Goal: Transaction & Acquisition: Obtain resource

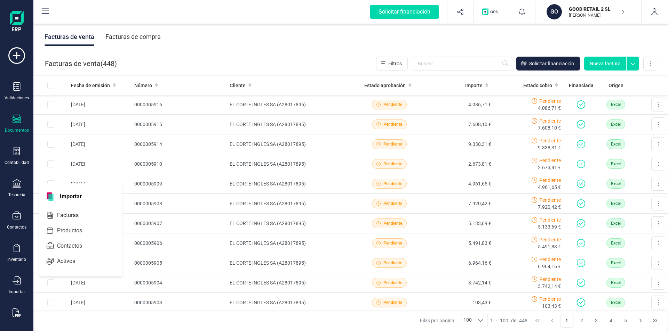
scroll to position [139, 0]
click at [60, 216] on span "Facturas" at bounding box center [72, 215] width 37 height 8
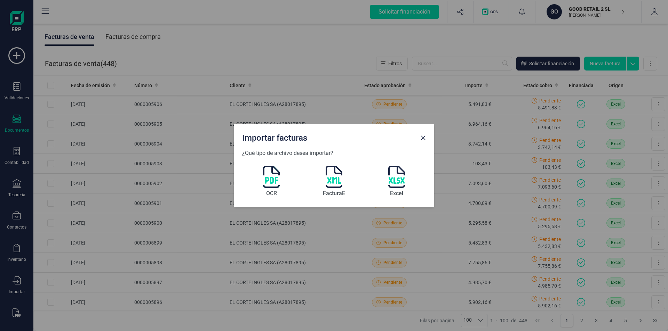
click at [337, 173] on img at bounding box center [334, 177] width 17 height 22
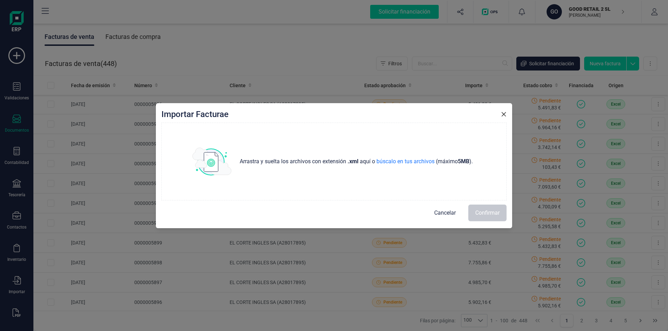
click at [508, 113] on div "Importar Facturae Arrastra y suelta los archivos con extensión .xml aquí o búsc…" at bounding box center [334, 165] width 356 height 125
click at [504, 114] on icon "button" at bounding box center [504, 115] width 6 height 6
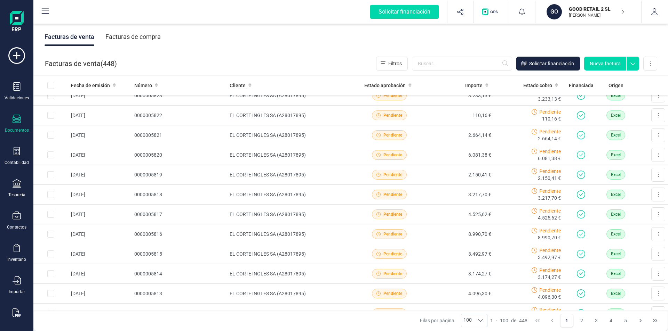
scroll to position [1809, 0]
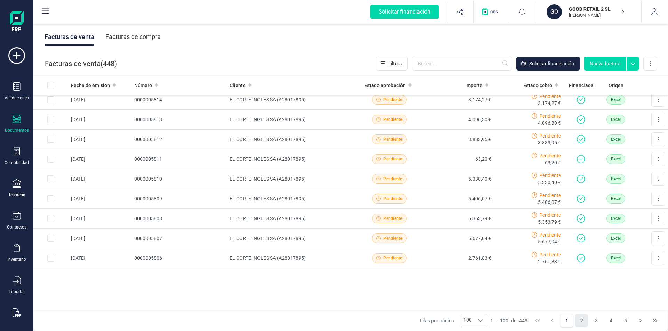
click at [583, 321] on button "2" at bounding box center [581, 320] width 13 height 13
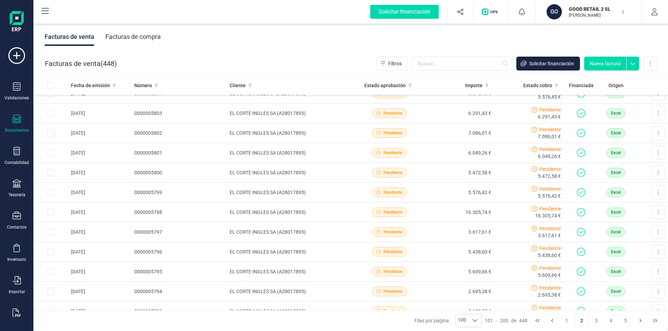
scroll to position [0, 0]
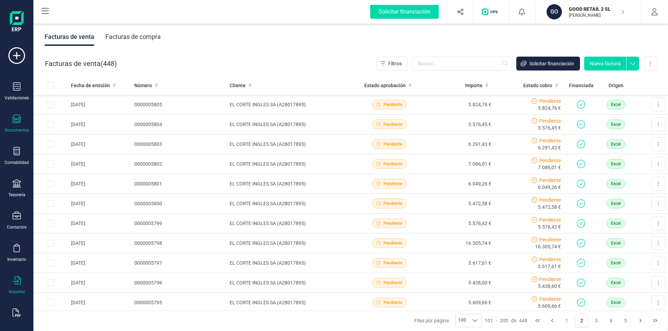
click at [15, 281] on icon at bounding box center [17, 281] width 8 height 8
click at [67, 216] on span "Facturas" at bounding box center [72, 215] width 37 height 8
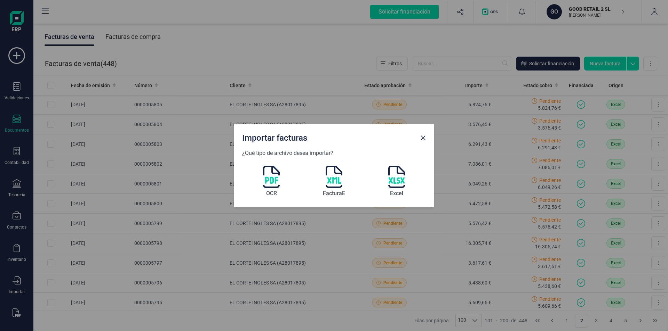
click at [394, 174] on img at bounding box center [396, 177] width 17 height 22
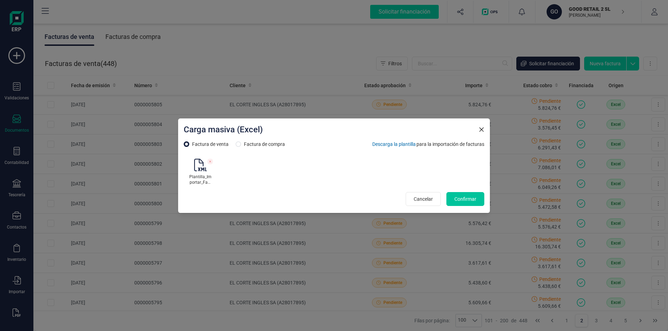
click at [464, 199] on span "Confirmar" at bounding box center [465, 199] width 22 height 7
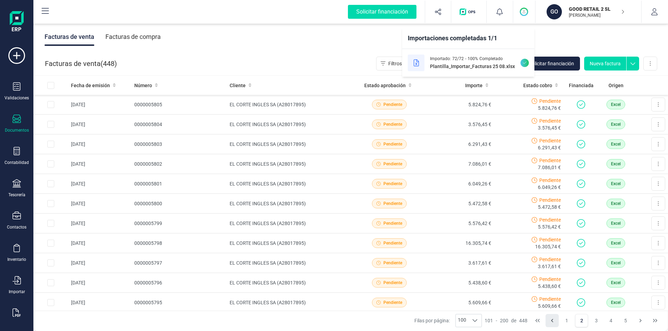
click at [551, 322] on icon "Previous Page" at bounding box center [552, 321] width 6 height 6
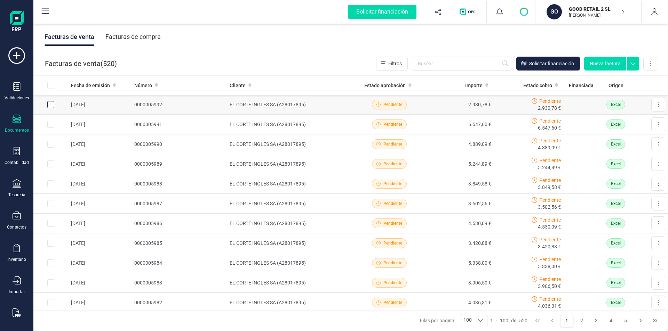
click at [54, 108] on div "Row Selected 3f53cc63-6e5c-49a5-8aec-adb465d45cd6" at bounding box center [50, 104] width 7 height 7
click at [49, 107] on input "Row Selected 3f53cc63-6e5c-49a5-8aec-adb465d45cd6" at bounding box center [50, 104] width 7 height 7
checkbox input "true"
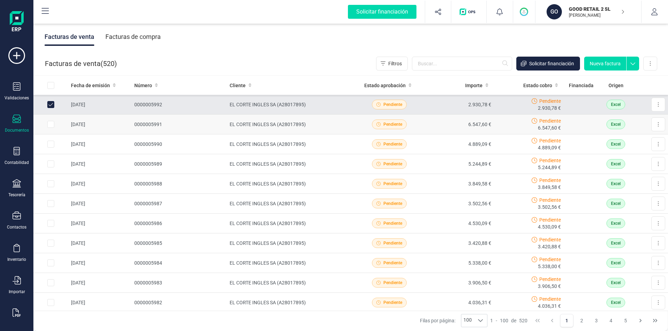
click at [50, 126] on input "Row Selected 86dc82ef-3055-4069-8dfc-881d48e2a51c" at bounding box center [50, 124] width 7 height 7
checkbox input "true"
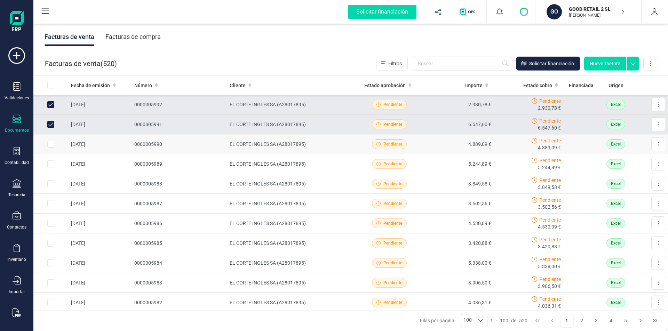
click at [51, 146] on input "Row Selected efe8dfaa-53c7-4cba-9ffa-eb1ecd3a2b76" at bounding box center [50, 144] width 7 height 7
checkbox input "true"
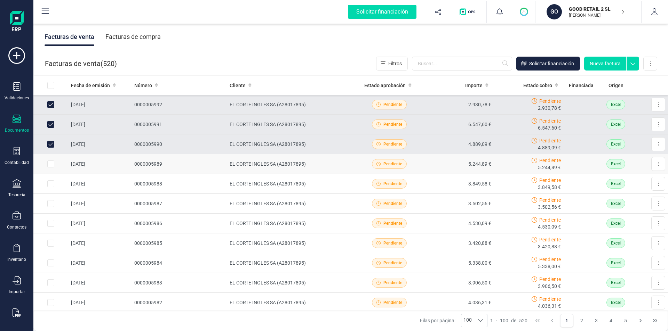
click at [50, 165] on input "Row Selected 9e1cbfdd-1836-4ea9-a070-61641360ae53" at bounding box center [50, 164] width 7 height 7
checkbox input "true"
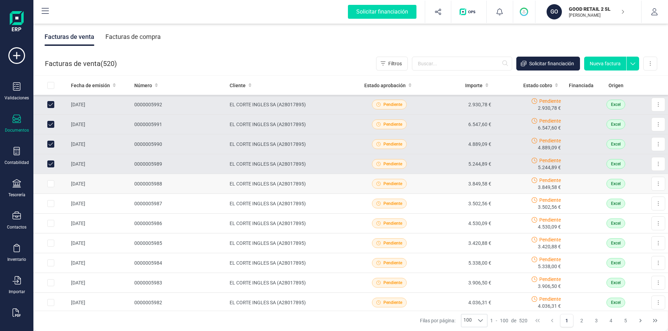
click at [51, 185] on input "Row Selected 1bcd70ad-52ed-4d8d-a4fa-a1946331ea65" at bounding box center [50, 184] width 7 height 7
checkbox input "true"
click at [51, 201] on input "Row Selected bb11e2da-3bcb-4213-be4e-3e6a076ff1e4" at bounding box center [50, 203] width 7 height 7
checkbox input "true"
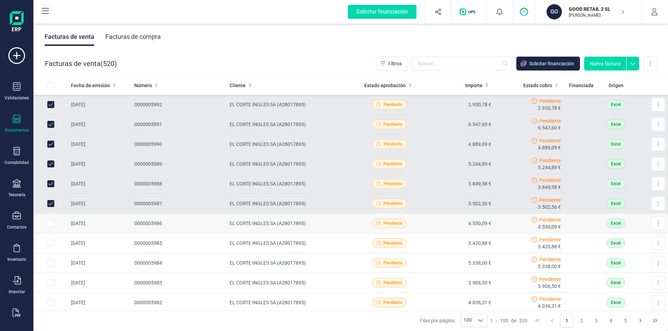
click at [49, 223] on input "Row Selected 8ca4ef24-b42a-4d38-acab-2f25216dbe2e" at bounding box center [50, 223] width 7 height 7
checkbox input "true"
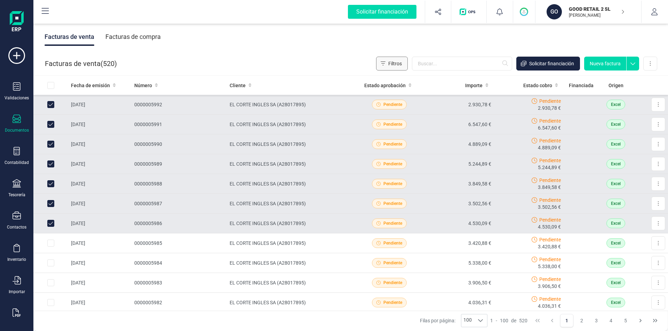
click at [400, 63] on span "Filtros" at bounding box center [395, 63] width 14 height 7
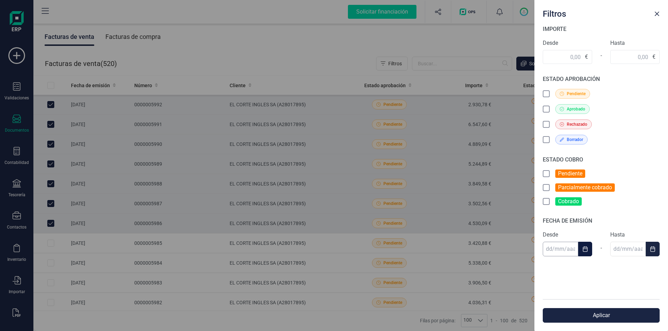
click at [547, 253] on input "text" at bounding box center [560, 249] width 35 height 15
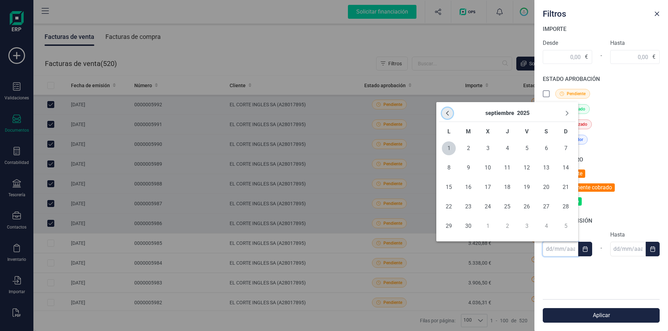
click at [448, 113] on icon "Previous Month" at bounding box center [448, 114] width 6 height 6
click at [567, 225] on span "31" at bounding box center [566, 226] width 14 height 14
type input "[DATE]"
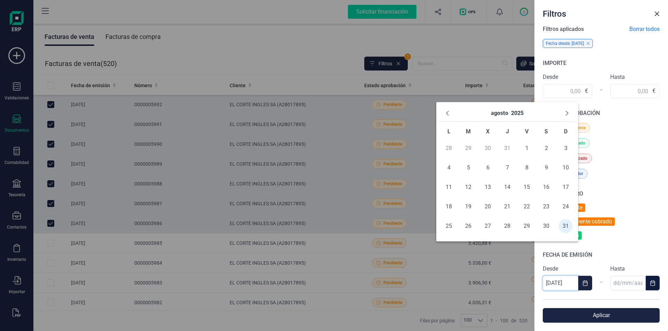
click at [650, 284] on icon "Choose Date" at bounding box center [653, 284] width 6 height 6
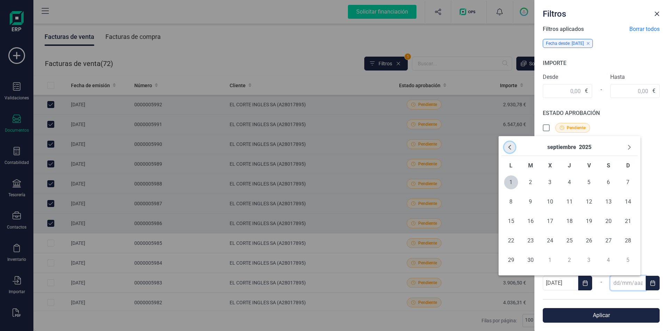
click at [509, 150] on icon "Previous Month" at bounding box center [510, 148] width 6 height 6
click at [629, 261] on span "31" at bounding box center [628, 261] width 14 height 14
type input "[DATE]"
click at [604, 318] on button "Aplicar" at bounding box center [601, 316] width 117 height 15
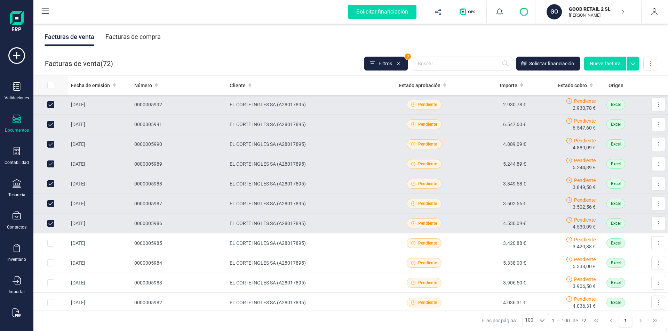
click at [51, 86] on input "All items unselected" at bounding box center [50, 85] width 7 height 7
checkbox input "true"
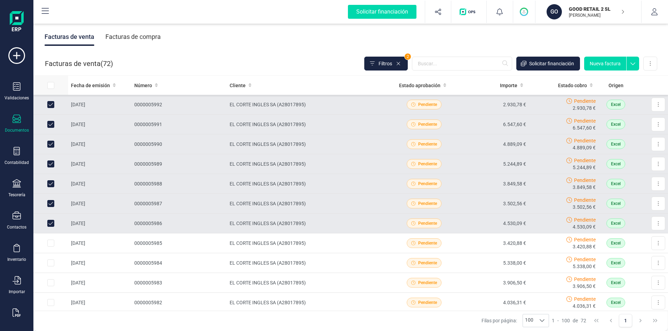
checkbox input "true"
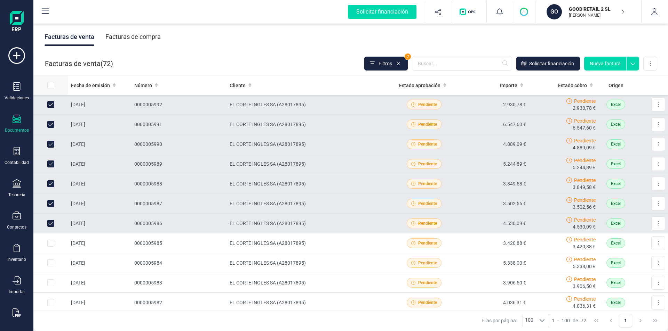
checkbox input "true"
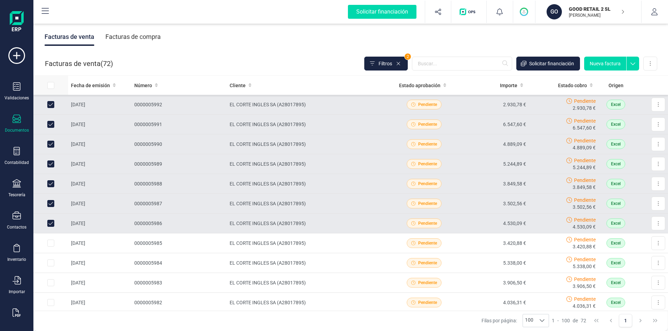
checkbox input "true"
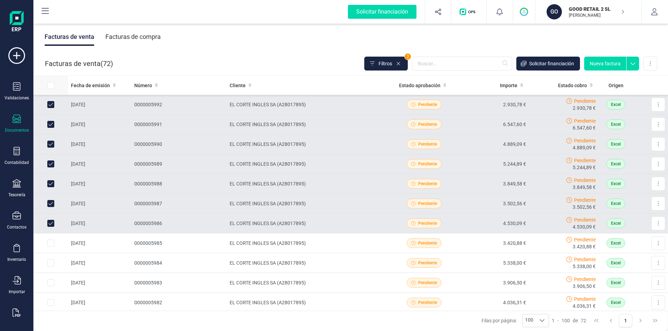
checkbox input "true"
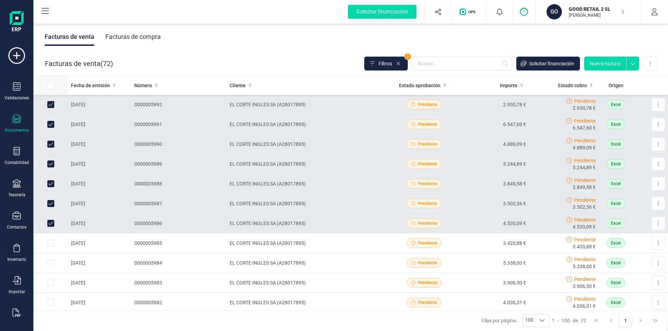
checkbox input "true"
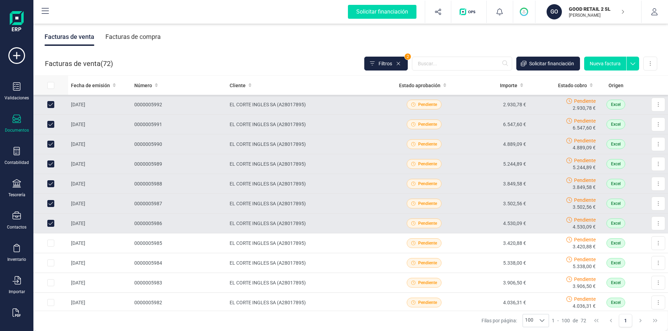
checkbox input "true"
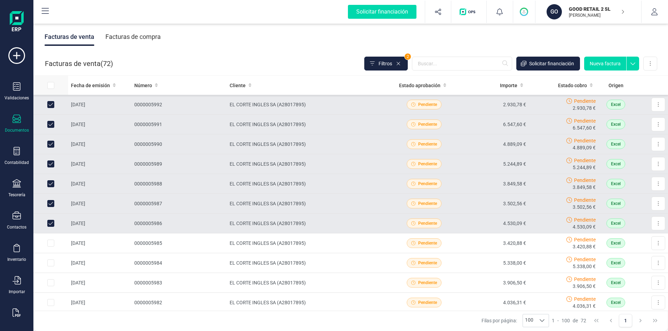
checkbox input "true"
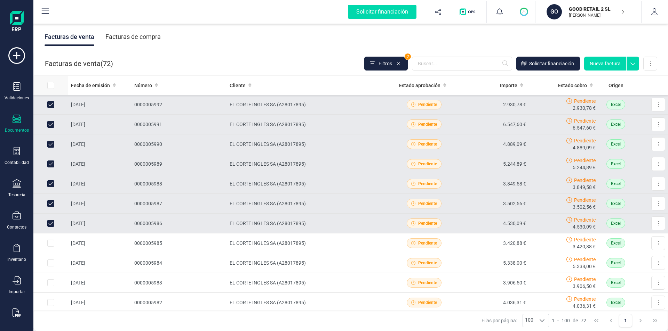
checkbox input "true"
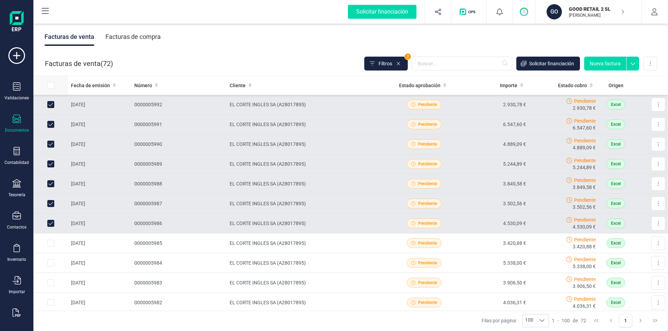
checkbox input "true"
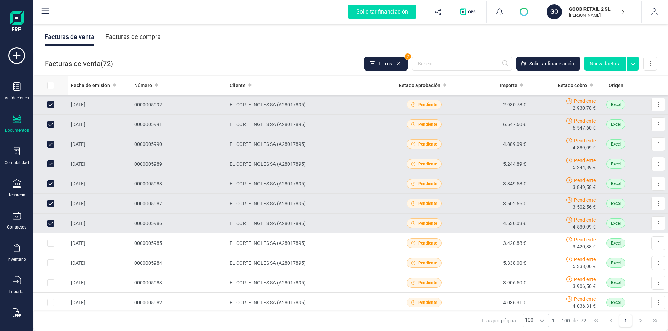
checkbox input "true"
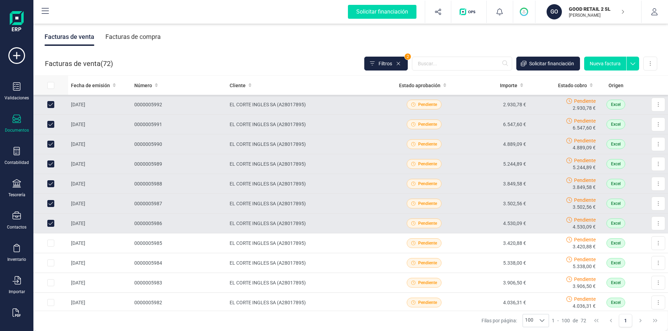
checkbox input "true"
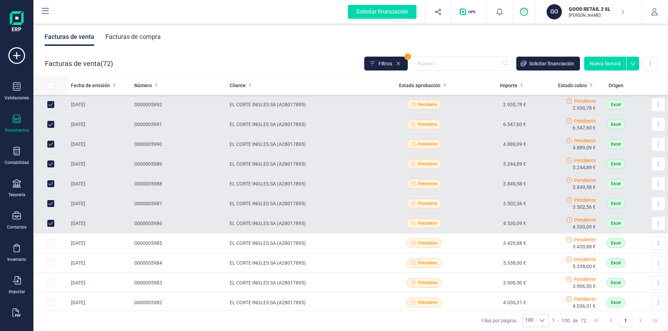
checkbox input "true"
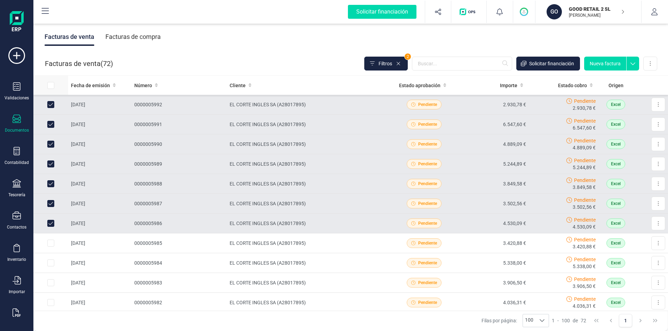
checkbox input "true"
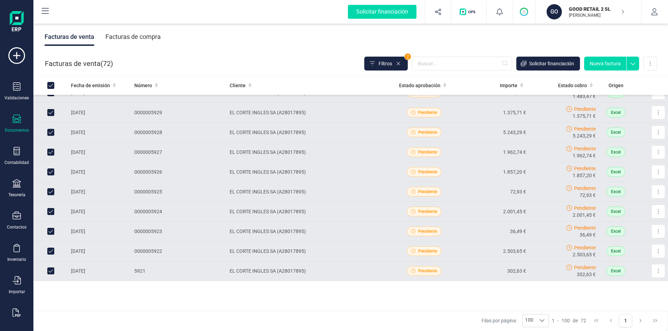
scroll to position [1254, 0]
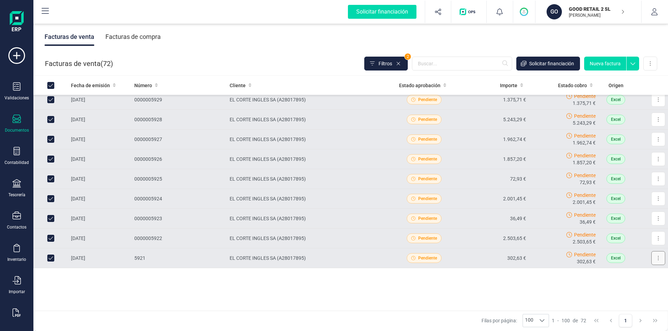
click at [655, 259] on button at bounding box center [658, 258] width 14 height 14
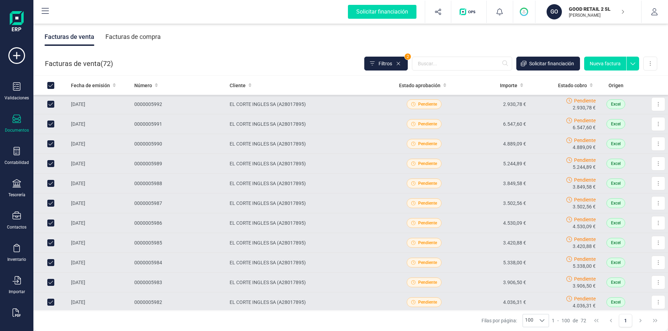
scroll to position [0, 0]
click at [399, 64] on icon at bounding box center [398, 63] width 3 height 3
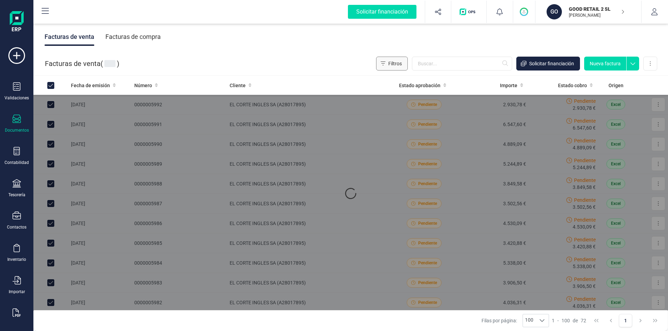
checkbox input "false"
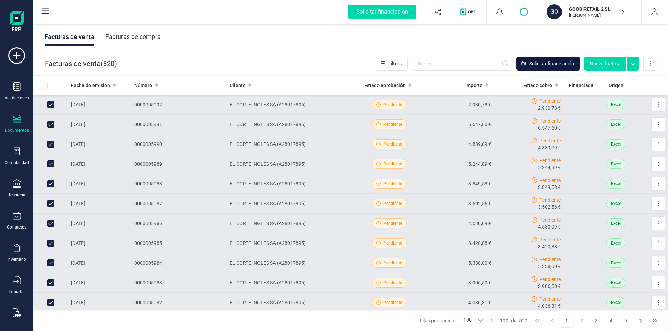
click at [534, 61] on span "Solicitar financiación" at bounding box center [551, 63] width 45 height 7
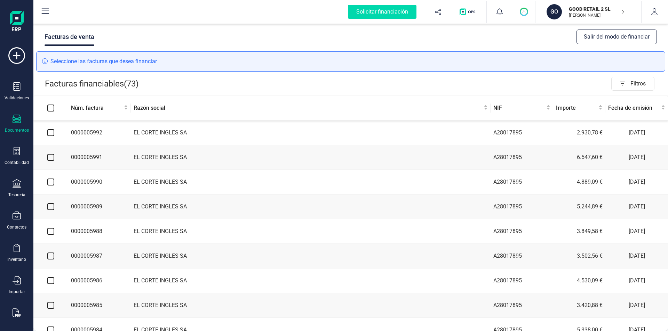
click at [183, 163] on td "EL CORTE INGLES SA" at bounding box center [311, 157] width 360 height 25
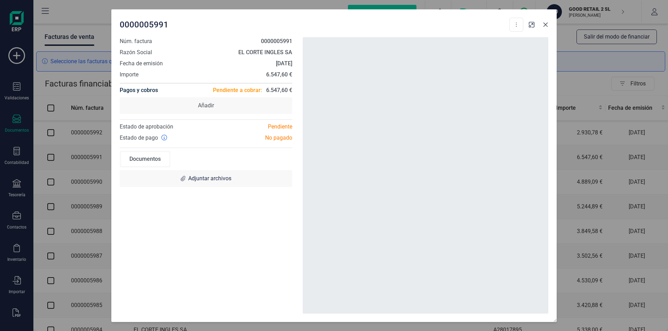
click at [547, 25] on icon "button" at bounding box center [546, 25] width 6 height 6
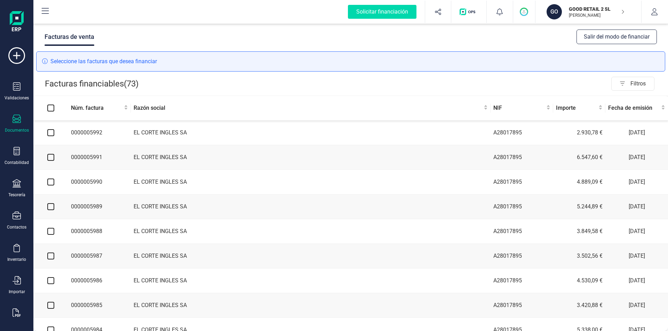
scroll to position [68, 0]
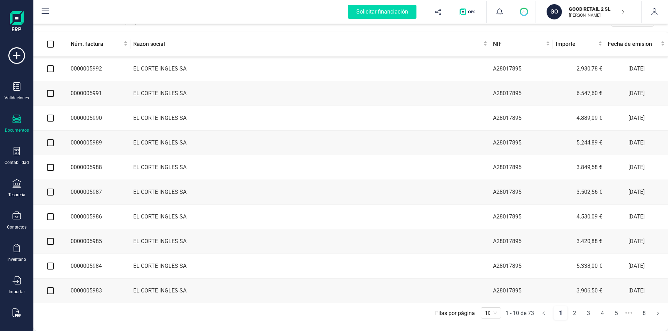
click at [49, 41] on input "Select all" at bounding box center [50, 44] width 7 height 7
checkbox input "true"
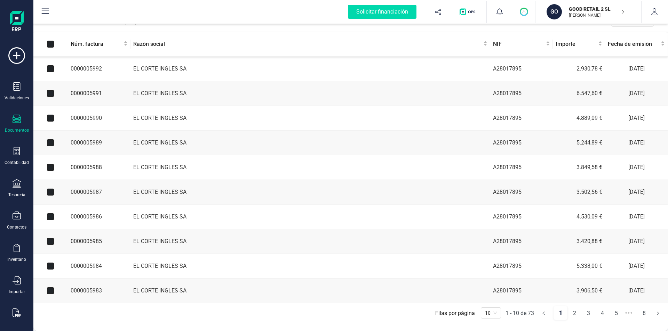
checkbox input "true"
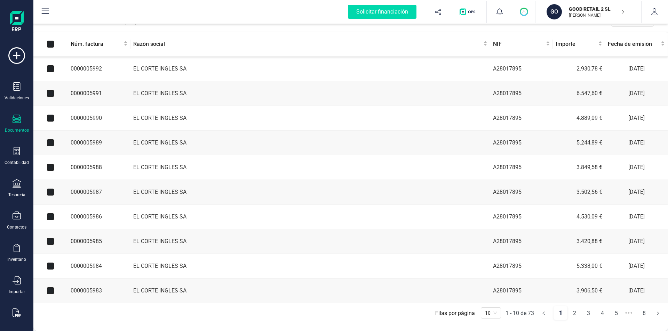
checkbox input "true"
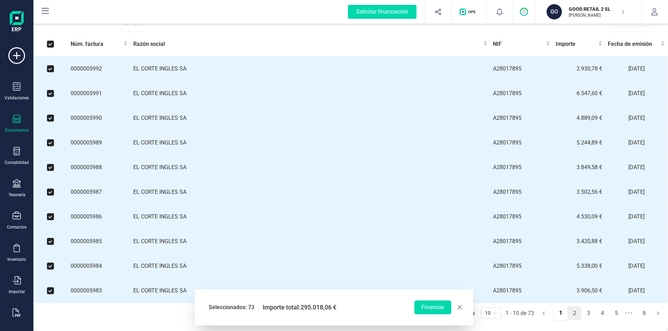
click at [576, 313] on link "2" at bounding box center [574, 314] width 13 height 14
click at [460, 307] on span "button" at bounding box center [460, 308] width 6 height 6
checkbox input "false"
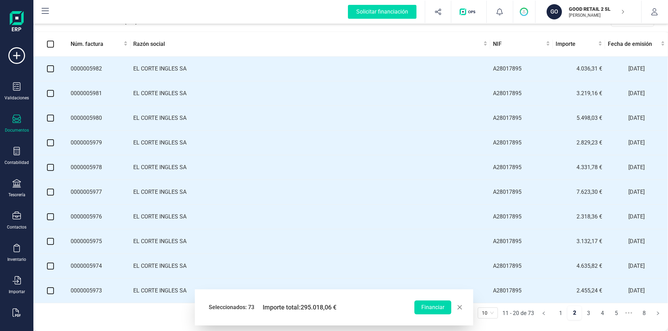
checkbox input "false"
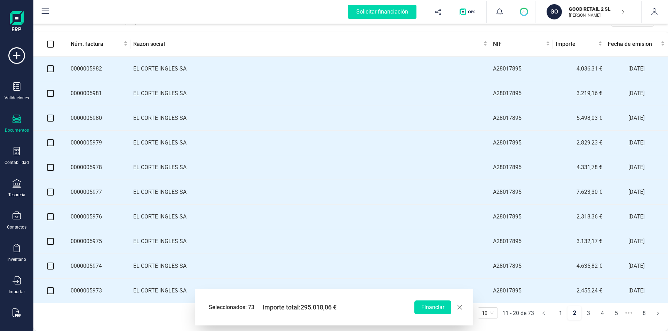
checkbox input "false"
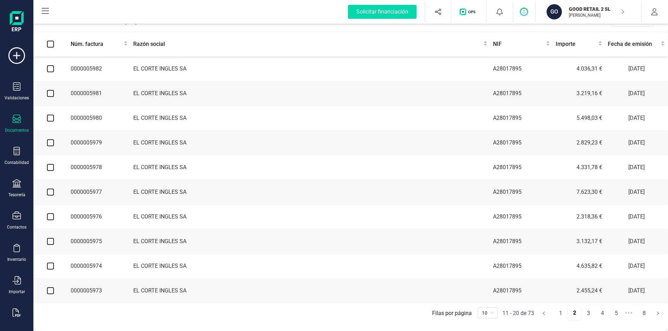
click at [572, 314] on link "2" at bounding box center [574, 313] width 14 height 14
click at [494, 314] on div "10" at bounding box center [488, 313] width 20 height 11
click at [486, 299] on div "100" at bounding box center [487, 300] width 9 height 8
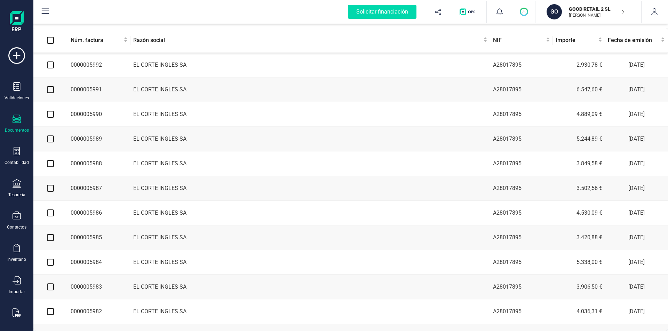
click at [171, 107] on td "EL CORTE INGLES SA" at bounding box center [310, 114] width 360 height 25
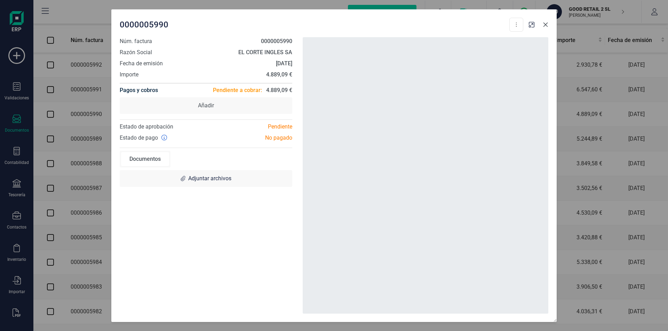
click at [545, 25] on icon "button" at bounding box center [545, 24] width 5 height 5
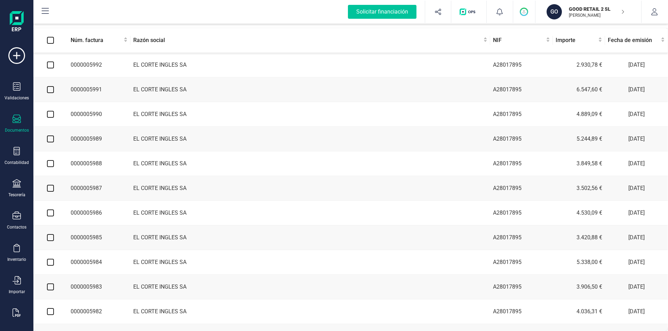
click at [361, 11] on div "Solicitar financiación" at bounding box center [382, 12] width 69 height 14
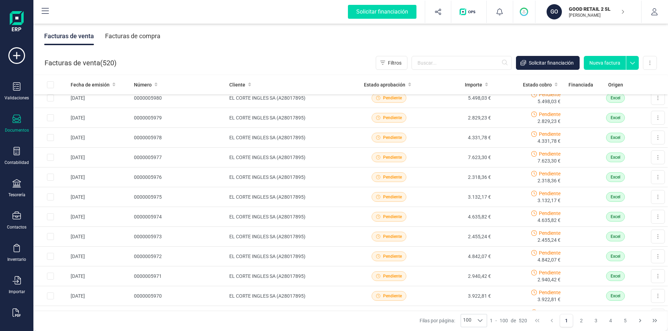
scroll to position [0, 0]
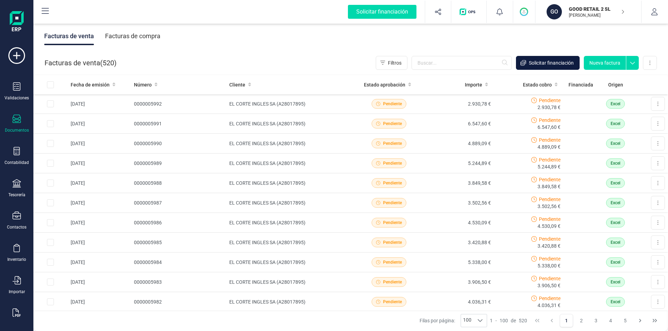
click at [544, 63] on span "Solicitar financiación" at bounding box center [551, 62] width 45 height 7
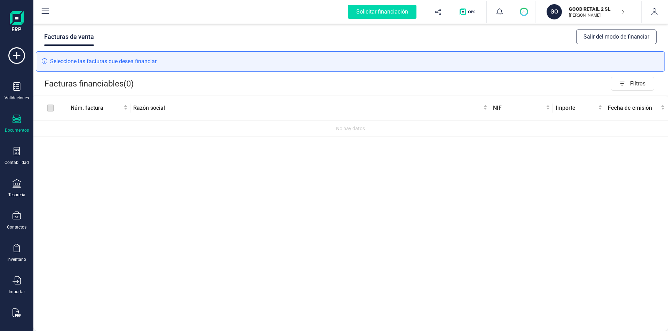
scroll to position [0, 0]
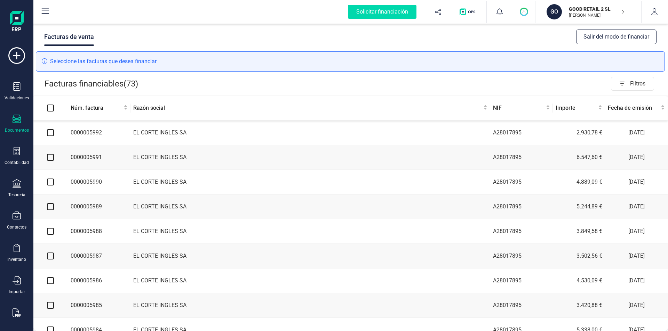
click at [50, 135] on input "checkbox" at bounding box center [50, 132] width 7 height 7
checkbox input "true"
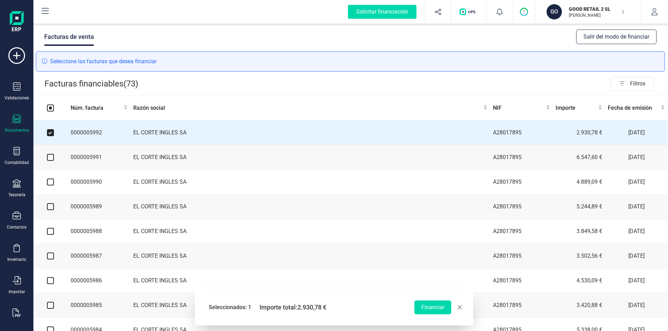
click at [49, 159] on input "checkbox" at bounding box center [50, 157] width 7 height 7
checkbox input "true"
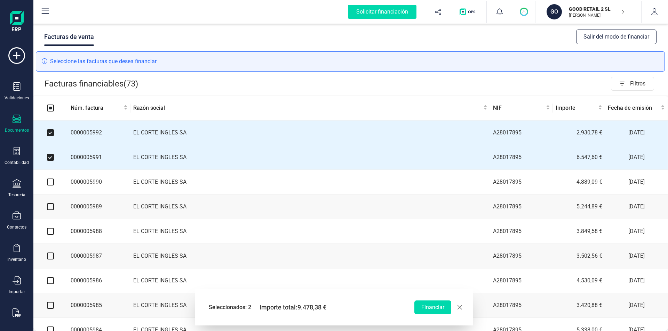
click at [50, 184] on input "checkbox" at bounding box center [50, 182] width 7 height 7
checkbox input "true"
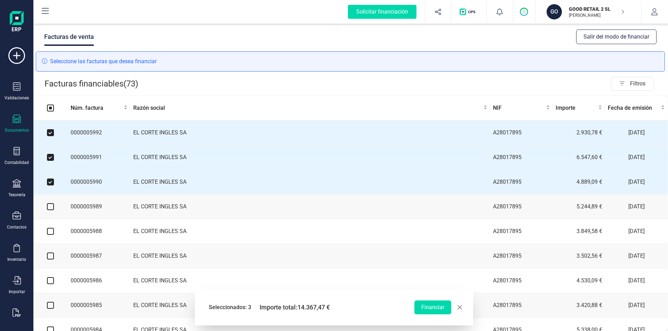
click at [54, 209] on td at bounding box center [50, 207] width 35 height 25
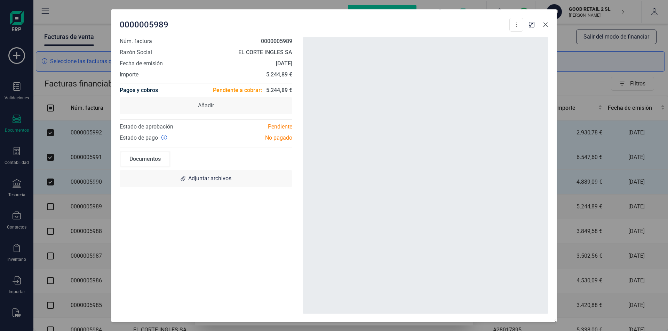
click at [547, 26] on icon "button" at bounding box center [545, 24] width 5 height 5
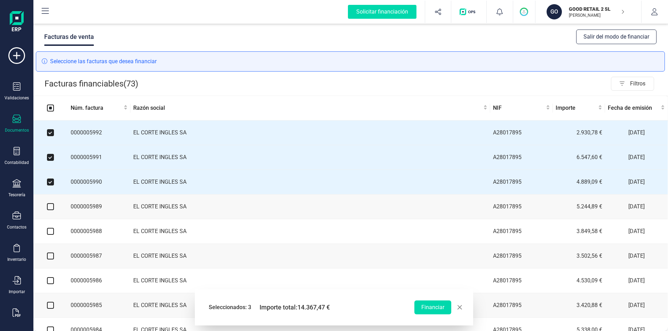
click at [51, 209] on input "checkbox" at bounding box center [50, 206] width 7 height 7
checkbox input "true"
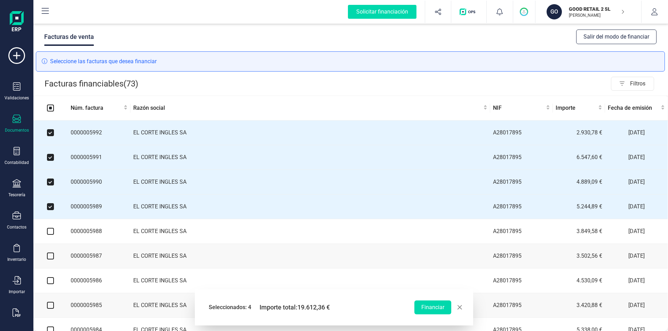
click at [51, 233] on input "checkbox" at bounding box center [50, 231] width 7 height 7
checkbox input "true"
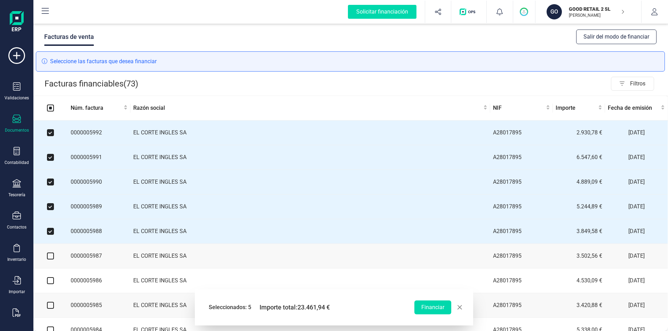
click at [50, 257] on input "checkbox" at bounding box center [50, 256] width 7 height 7
checkbox input "true"
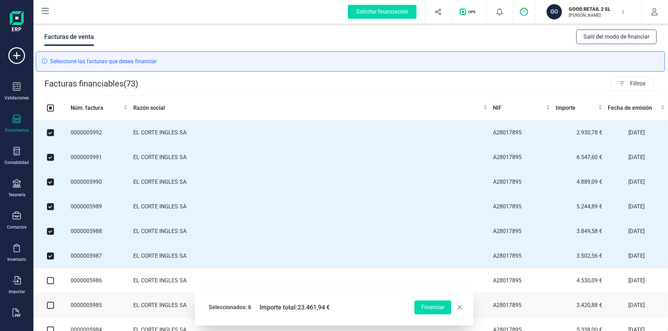
click at [50, 283] on input "checkbox" at bounding box center [50, 281] width 7 height 7
checkbox input "true"
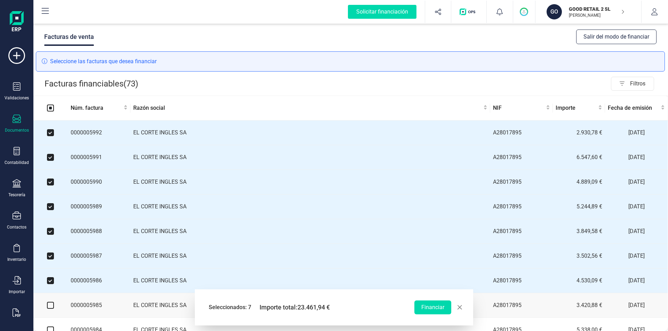
click at [48, 308] on input "checkbox" at bounding box center [50, 305] width 7 height 7
checkbox input "true"
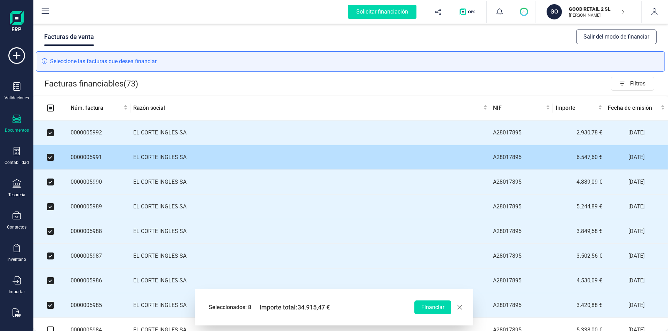
scroll to position [68, 0]
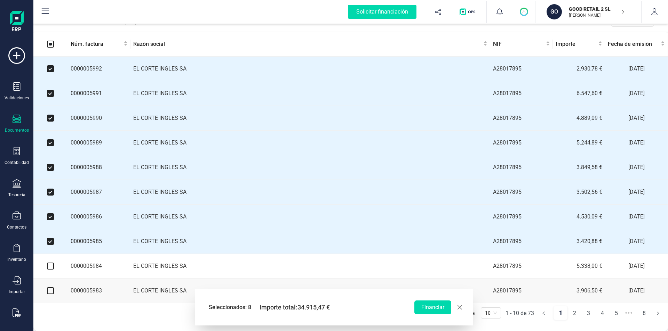
click at [49, 266] on input "checkbox" at bounding box center [50, 266] width 7 height 7
checkbox input "true"
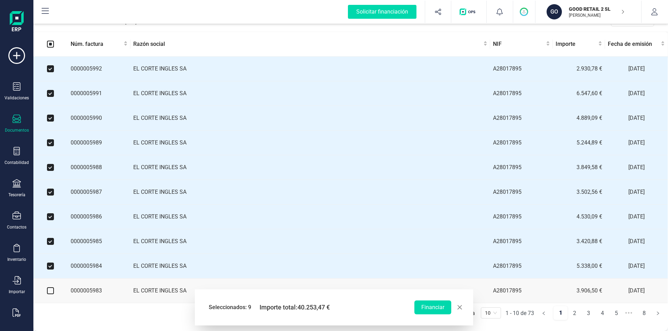
click at [50, 292] on input "checkbox" at bounding box center [50, 291] width 7 height 7
checkbox input "true"
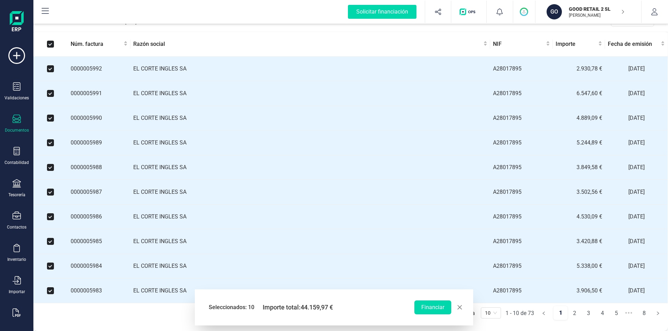
drag, startPoint x: 389, startPoint y: 298, endPoint x: 344, endPoint y: 300, distance: 44.9
click at [344, 300] on div "Seleccionados: 10 Importe total: 44.159,97 €" at bounding box center [310, 307] width 208 height 21
click at [575, 315] on link "2" at bounding box center [574, 314] width 13 height 14
checkbox input "false"
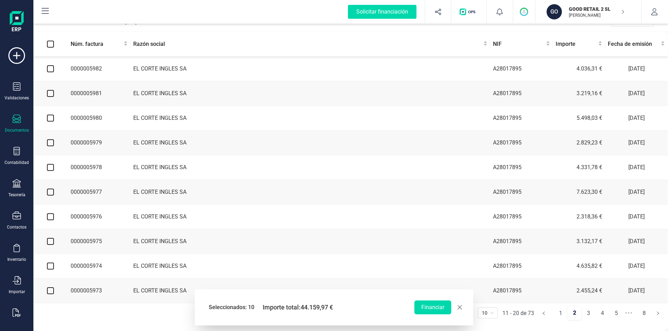
click at [49, 66] on input "checkbox" at bounding box center [50, 68] width 7 height 7
checkbox input "true"
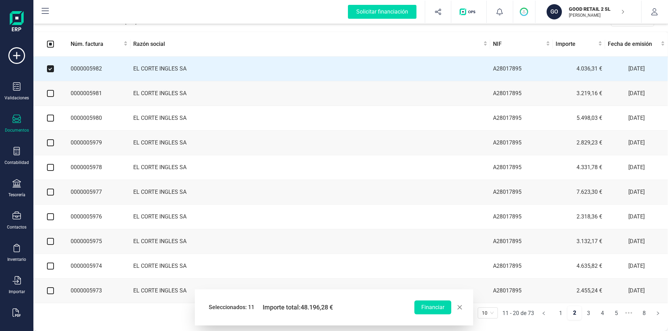
click at [51, 92] on input "checkbox" at bounding box center [50, 93] width 7 height 7
checkbox input "true"
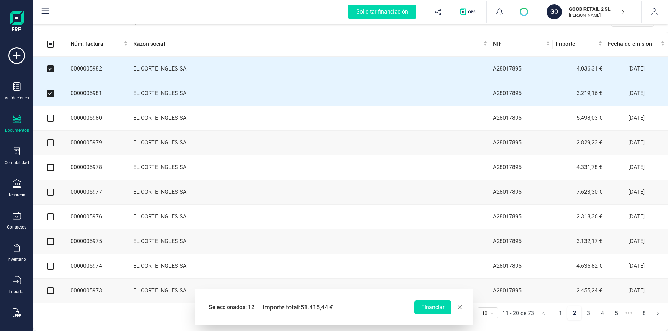
click at [49, 115] on input "checkbox" at bounding box center [50, 118] width 7 height 7
checkbox input "true"
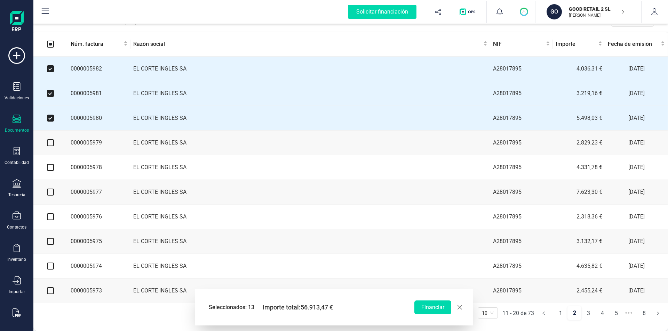
drag, startPoint x: 52, startPoint y: 139, endPoint x: 52, endPoint y: 149, distance: 9.4
click at [52, 140] on input "checkbox" at bounding box center [50, 142] width 7 height 7
checkbox input "true"
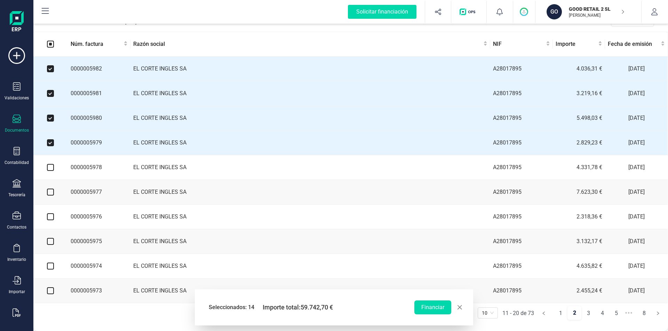
click at [47, 167] on input "checkbox" at bounding box center [50, 167] width 7 height 7
checkbox input "true"
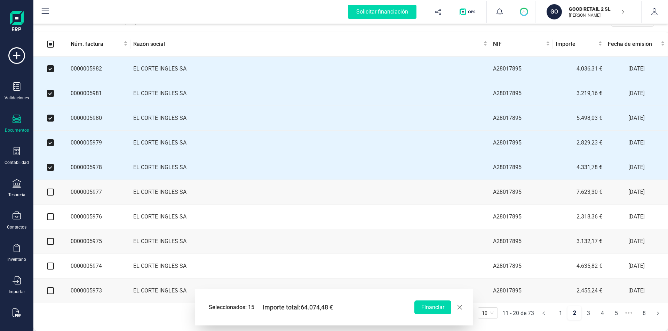
click at [50, 182] on td at bounding box center [50, 192] width 35 height 25
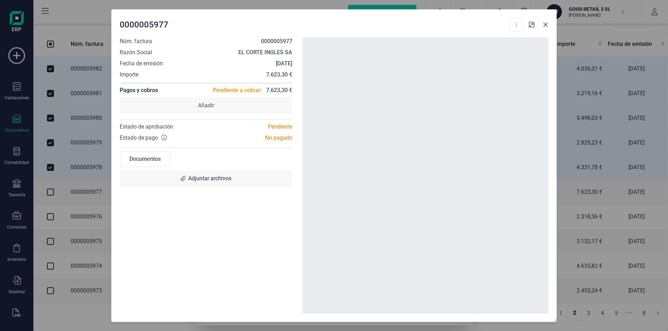
click at [547, 25] on icon "button" at bounding box center [546, 25] width 6 height 6
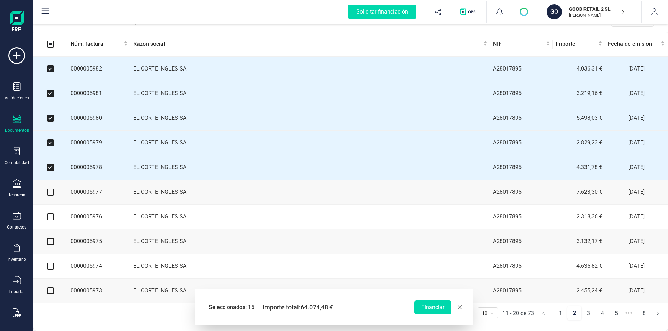
drag, startPoint x: 50, startPoint y: 190, endPoint x: 51, endPoint y: 197, distance: 6.7
click at [50, 191] on input "checkbox" at bounding box center [50, 192] width 7 height 7
checkbox input "true"
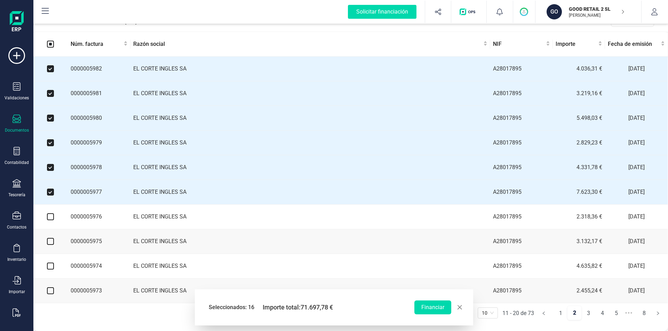
click at [49, 217] on input "checkbox" at bounding box center [50, 217] width 7 height 7
checkbox input "true"
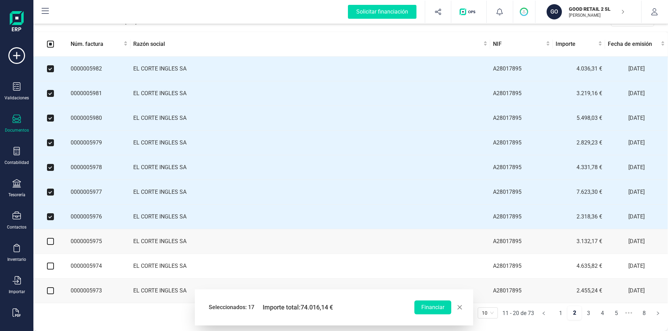
click at [49, 239] on input "checkbox" at bounding box center [50, 241] width 7 height 7
checkbox input "true"
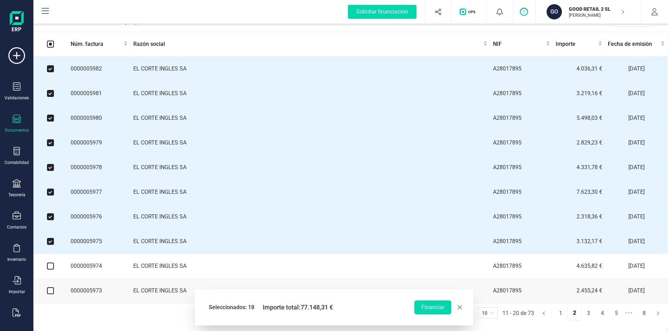
click at [48, 266] on input "checkbox" at bounding box center [50, 266] width 7 height 7
checkbox input "true"
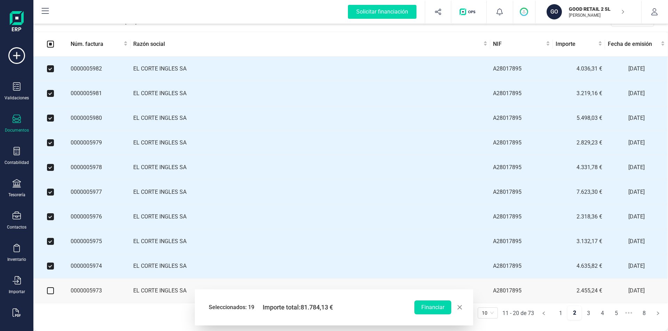
click at [49, 288] on input "checkbox" at bounding box center [50, 291] width 7 height 7
checkbox input "true"
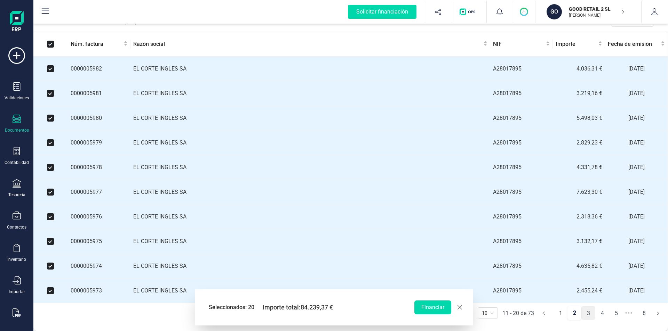
click at [590, 315] on link "3" at bounding box center [588, 314] width 13 height 14
checkbox input "false"
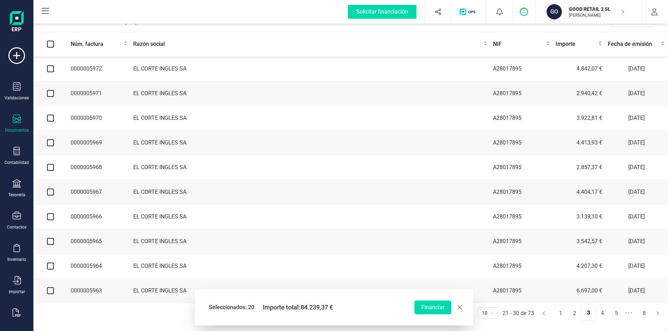
drag, startPoint x: 52, startPoint y: 64, endPoint x: 47, endPoint y: 70, distance: 8.1
click at [51, 65] on input "checkbox" at bounding box center [50, 68] width 7 height 7
checkbox input "true"
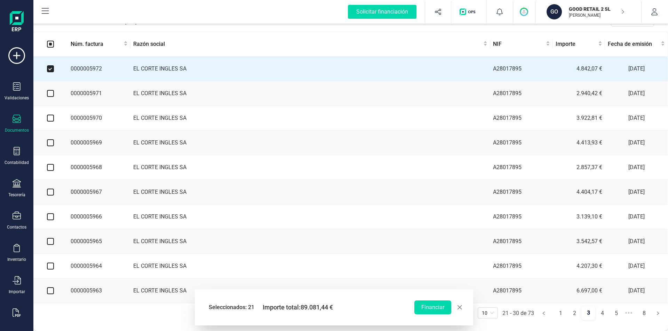
click at [48, 91] on input "checkbox" at bounding box center [50, 93] width 7 height 7
checkbox input "true"
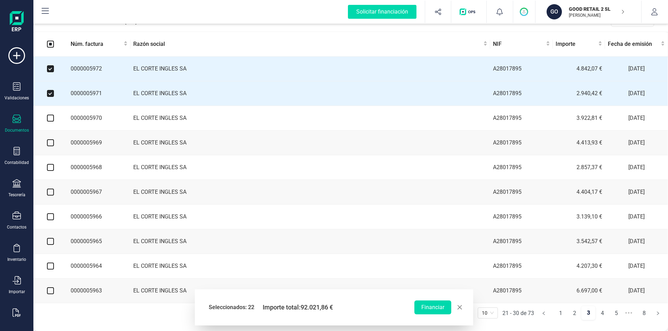
click at [49, 115] on input "checkbox" at bounding box center [50, 118] width 7 height 7
checkbox input "true"
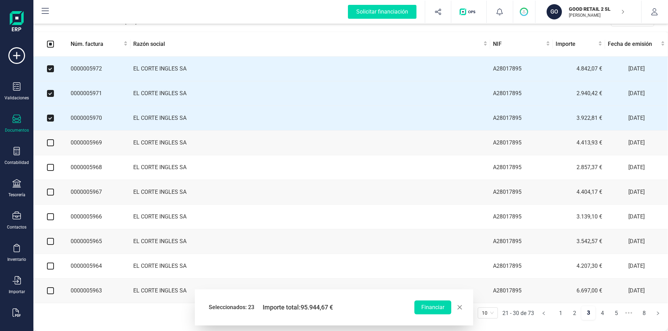
click at [49, 141] on input "checkbox" at bounding box center [50, 142] width 7 height 7
checkbox input "true"
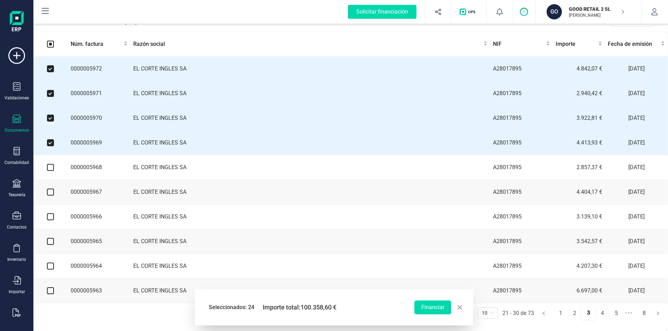
click at [51, 166] on input "checkbox" at bounding box center [50, 167] width 7 height 7
checkbox input "true"
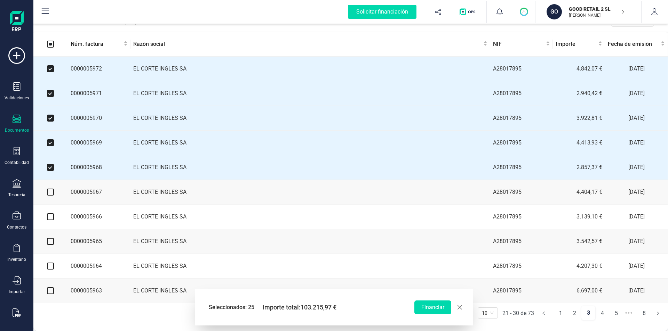
click at [50, 193] on input "checkbox" at bounding box center [50, 192] width 7 height 7
checkbox input "true"
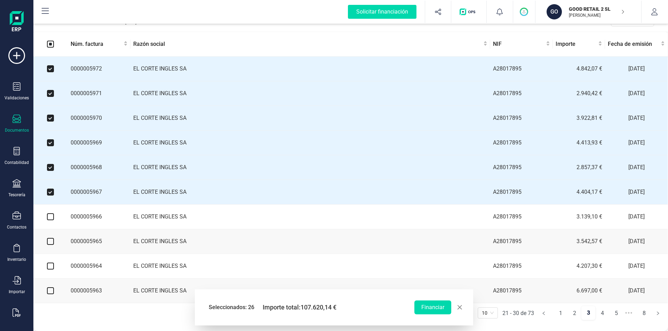
click at [49, 218] on input "checkbox" at bounding box center [50, 217] width 7 height 7
checkbox input "true"
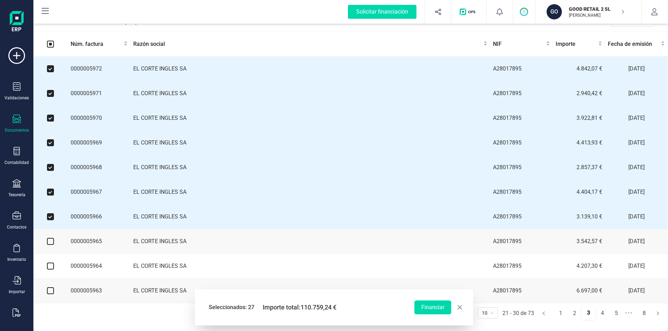
drag, startPoint x: 51, startPoint y: 241, endPoint x: 50, endPoint y: 252, distance: 10.8
click at [51, 242] on input "checkbox" at bounding box center [50, 241] width 7 height 7
checkbox input "true"
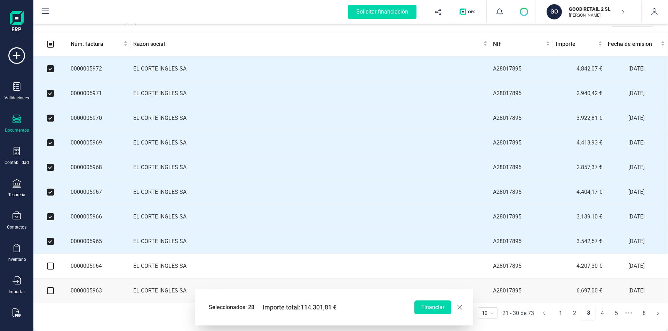
click at [49, 267] on input "checkbox" at bounding box center [50, 266] width 7 height 7
checkbox input "true"
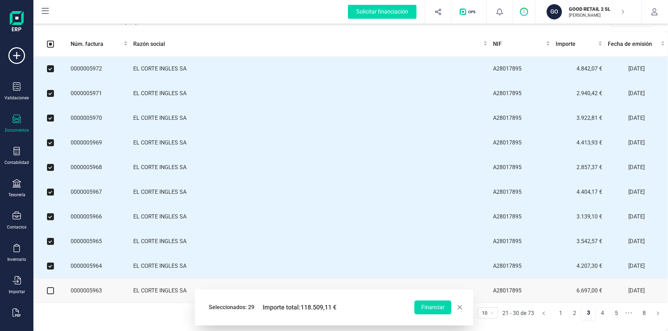
click at [49, 291] on input "checkbox" at bounding box center [50, 291] width 7 height 7
checkbox input "true"
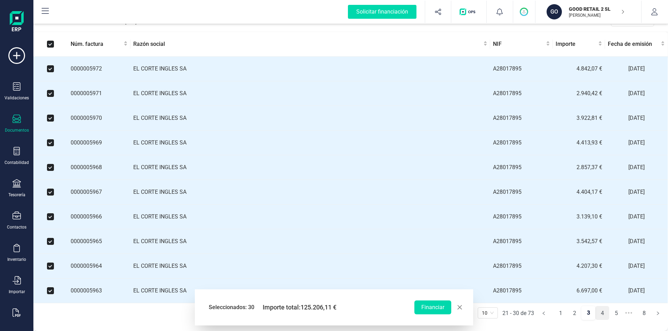
click at [601, 314] on link "4" at bounding box center [601, 314] width 13 height 14
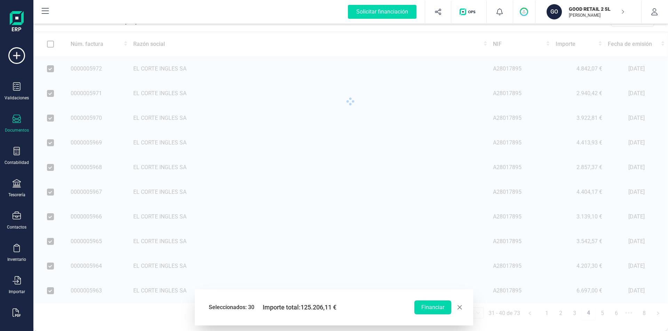
checkbox input "false"
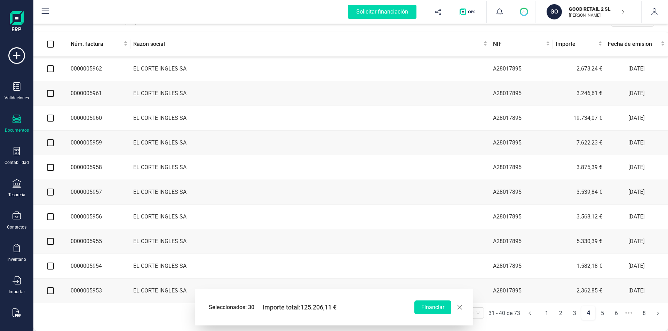
click at [49, 67] on input "checkbox" at bounding box center [50, 68] width 7 height 7
checkbox input "true"
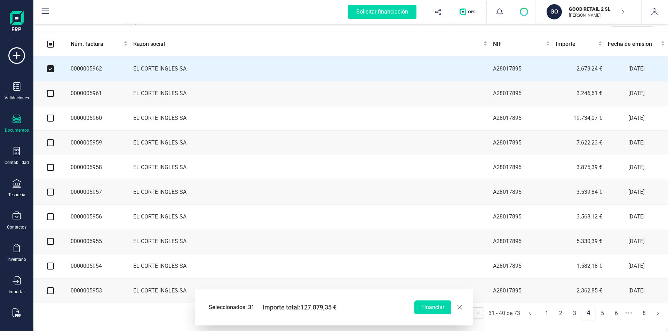
click at [51, 90] on input "checkbox" at bounding box center [50, 93] width 7 height 7
checkbox input "true"
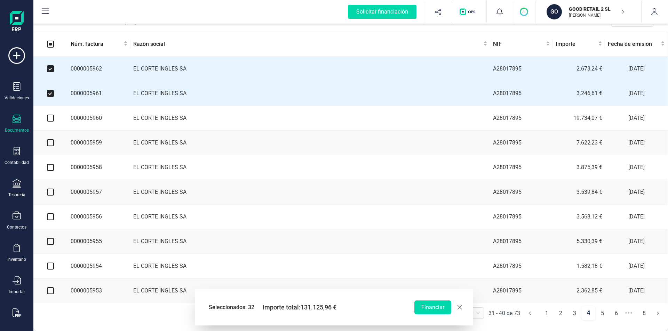
click at [49, 115] on input "checkbox" at bounding box center [50, 118] width 7 height 7
checkbox input "true"
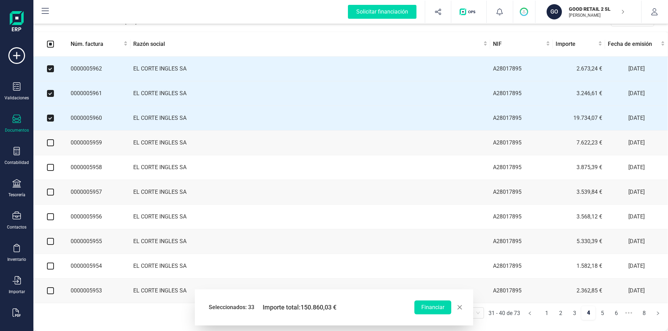
click at [49, 142] on input "checkbox" at bounding box center [50, 142] width 7 height 7
checkbox input "true"
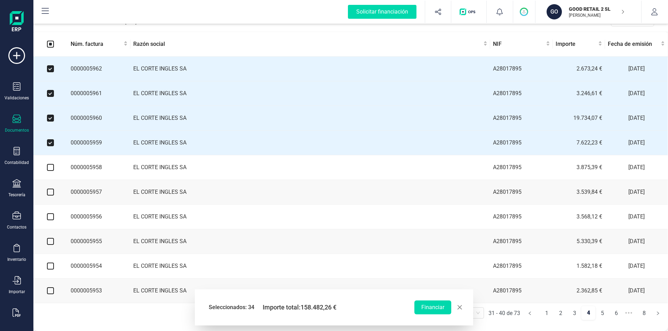
click at [50, 167] on input "checkbox" at bounding box center [50, 167] width 7 height 7
checkbox input "true"
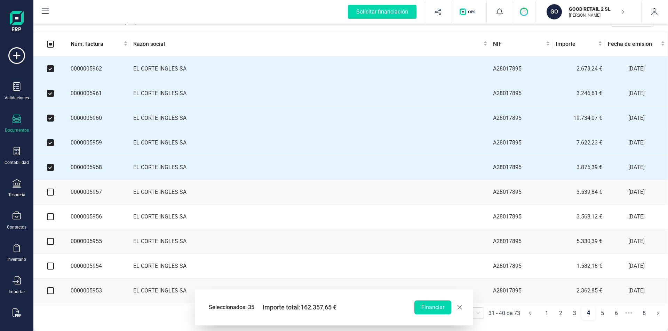
click at [51, 190] on input "checkbox" at bounding box center [50, 192] width 7 height 7
checkbox input "true"
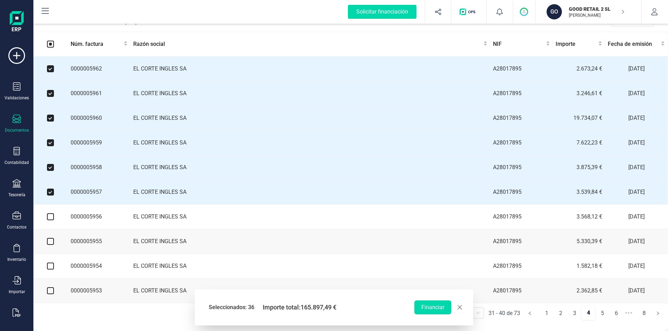
click at [49, 217] on input "checkbox" at bounding box center [50, 217] width 7 height 7
checkbox input "true"
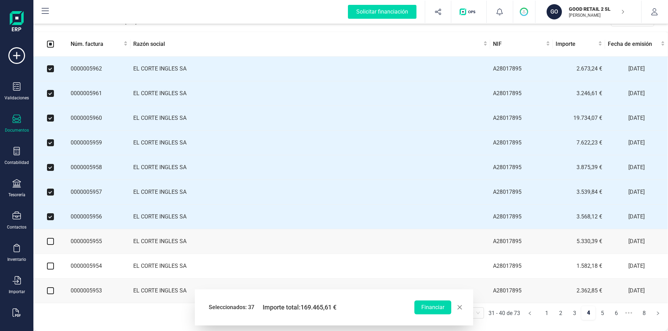
drag, startPoint x: 50, startPoint y: 238, endPoint x: 52, endPoint y: 246, distance: 7.8
click at [51, 241] on input "checkbox" at bounding box center [50, 241] width 7 height 7
checkbox input "true"
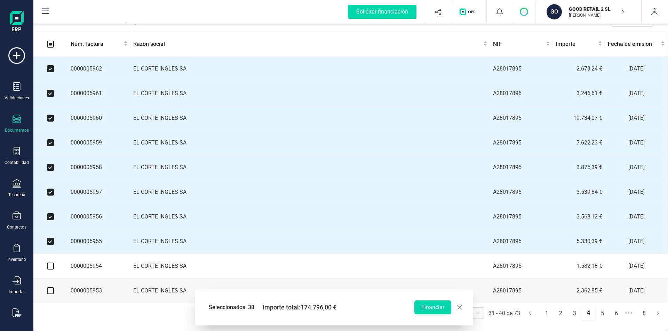
click at [48, 267] on input "checkbox" at bounding box center [50, 266] width 7 height 7
checkbox input "true"
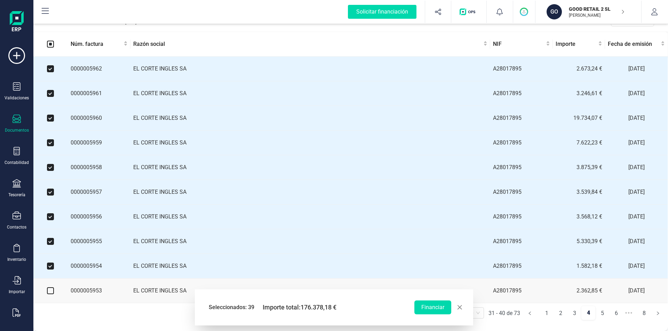
click at [51, 288] on input "checkbox" at bounding box center [50, 291] width 7 height 7
checkbox input "true"
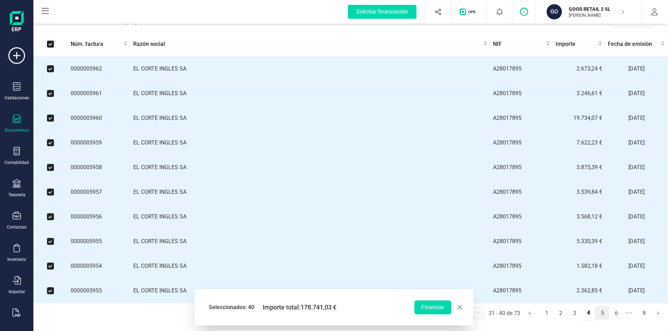
click at [601, 312] on link "5" at bounding box center [601, 314] width 13 height 14
checkbox input "false"
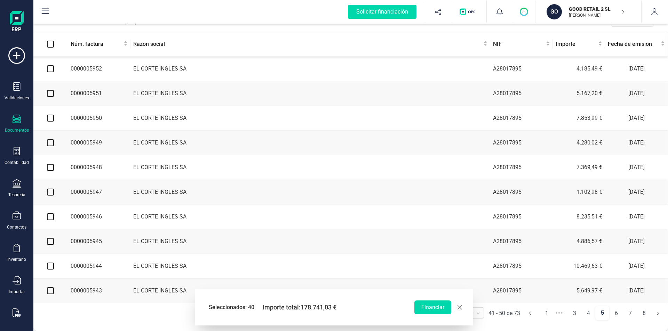
click at [49, 66] on input "checkbox" at bounding box center [50, 68] width 7 height 7
checkbox input "true"
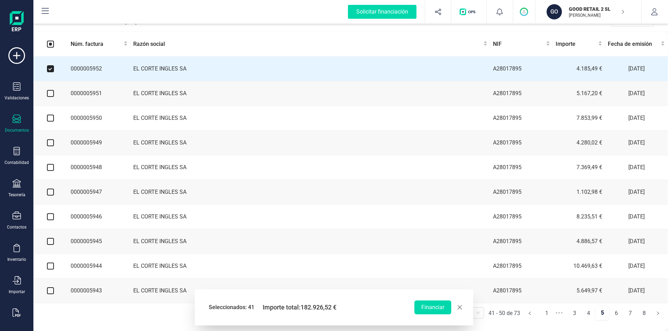
drag, startPoint x: 50, startPoint y: 91, endPoint x: 53, endPoint y: 98, distance: 7.9
click at [50, 92] on input "checkbox" at bounding box center [50, 93] width 7 height 7
checkbox input "true"
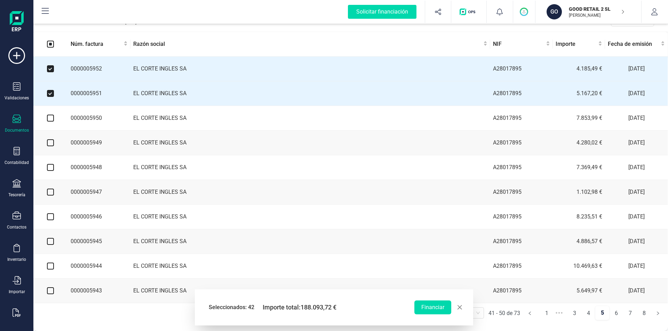
click at [50, 116] on input "checkbox" at bounding box center [50, 118] width 7 height 7
checkbox input "true"
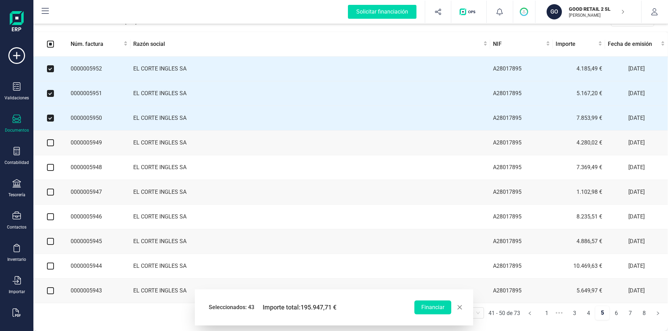
drag, startPoint x: 50, startPoint y: 140, endPoint x: 52, endPoint y: 148, distance: 8.5
click at [50, 141] on input "checkbox" at bounding box center [50, 142] width 7 height 7
checkbox input "true"
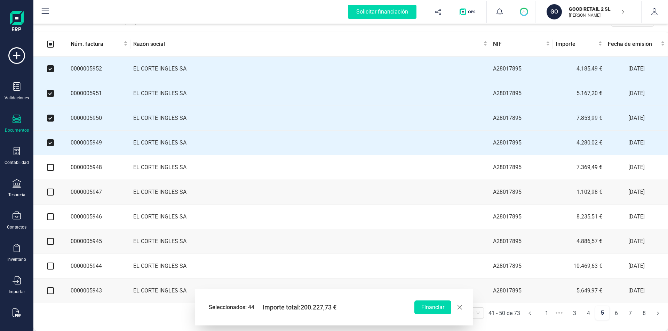
click at [49, 166] on input "checkbox" at bounding box center [50, 167] width 7 height 7
checkbox input "true"
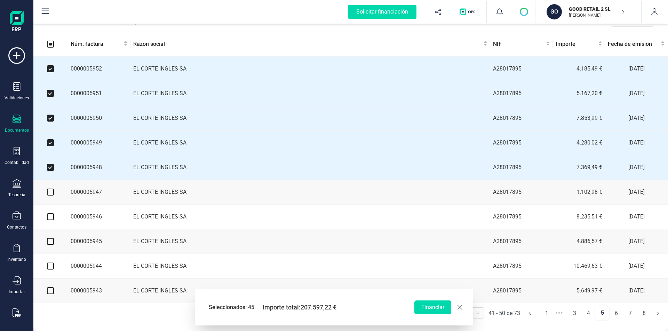
click at [47, 191] on td at bounding box center [50, 192] width 35 height 25
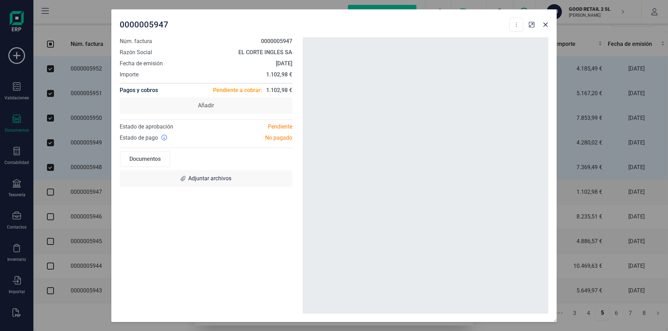
click at [53, 192] on div "0000005947 Descargar documento Crear factura rectificativa Marcar como cobrada …" at bounding box center [334, 165] width 668 height 331
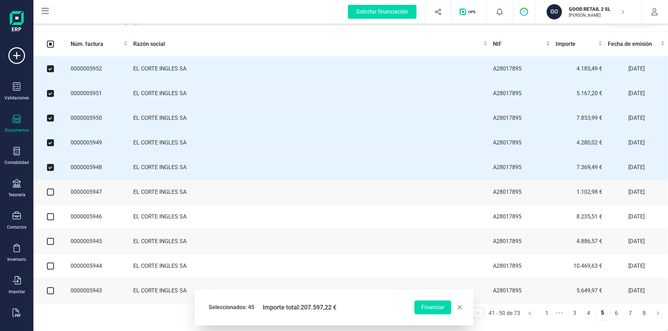
click at [50, 192] on input "checkbox" at bounding box center [50, 192] width 7 height 7
checkbox input "true"
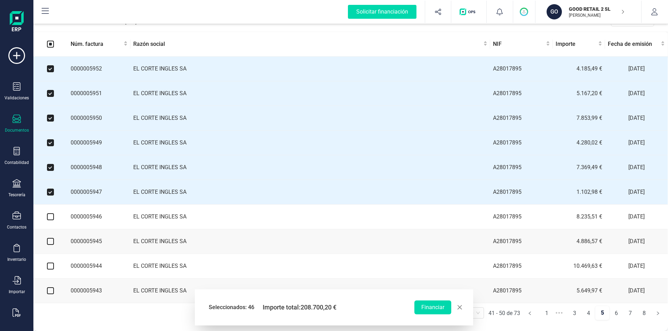
click at [48, 216] on input "checkbox" at bounding box center [50, 217] width 7 height 7
checkbox input "true"
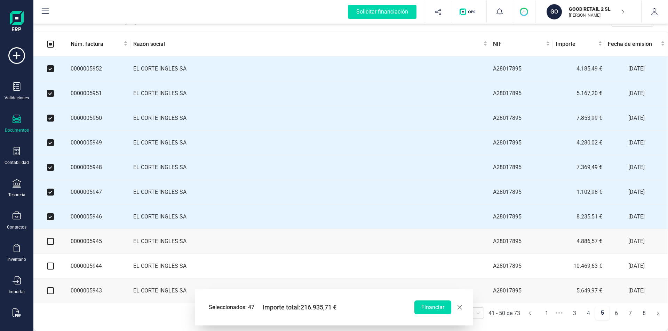
click at [51, 242] on input "checkbox" at bounding box center [50, 241] width 7 height 7
checkbox input "true"
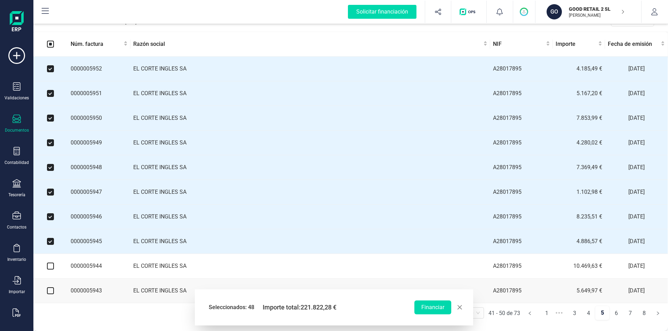
click at [50, 268] on input "checkbox" at bounding box center [50, 266] width 7 height 7
checkbox input "true"
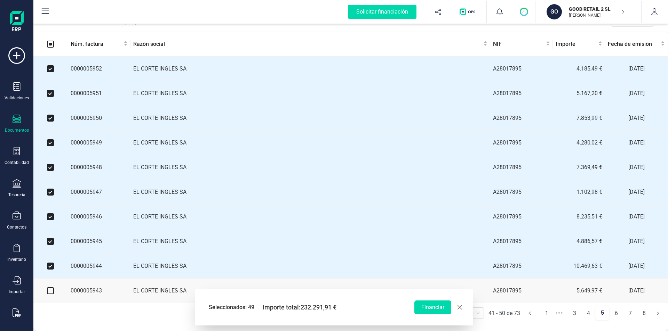
click at [50, 291] on input "checkbox" at bounding box center [50, 291] width 7 height 7
checkbox input "true"
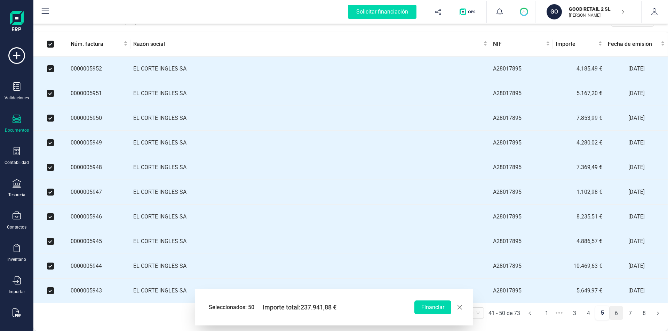
click at [611, 313] on link "6" at bounding box center [615, 314] width 13 height 14
checkbox input "false"
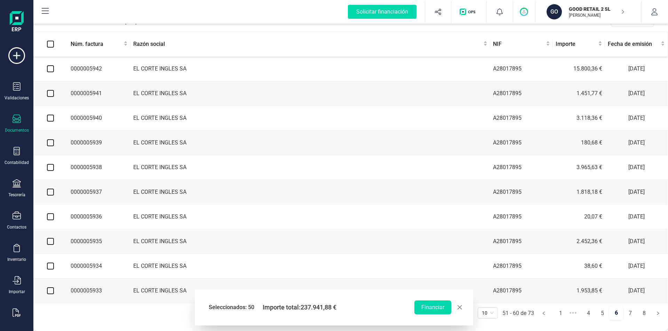
click at [51, 68] on input "checkbox" at bounding box center [50, 68] width 7 height 7
checkbox input "true"
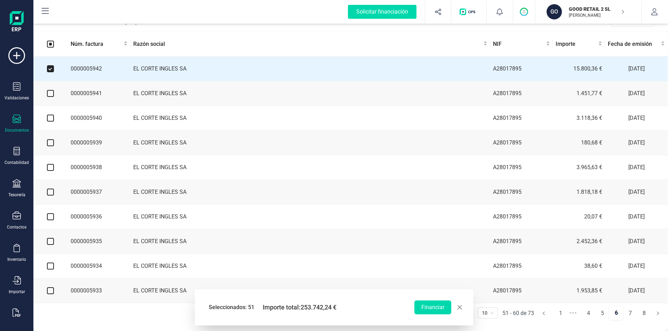
click at [48, 82] on td at bounding box center [50, 93] width 35 height 25
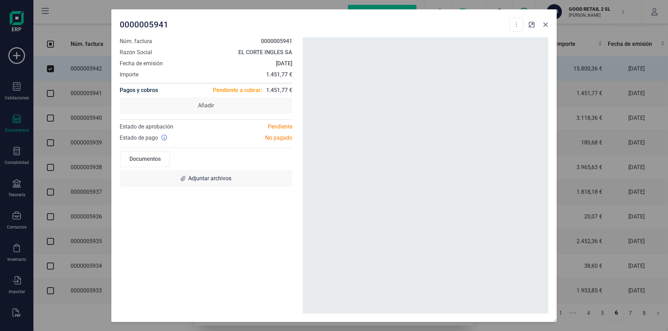
click at [547, 26] on icon "button" at bounding box center [546, 25] width 6 height 6
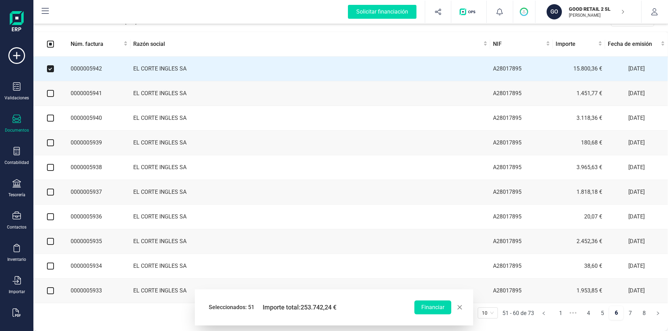
click at [48, 93] on input "checkbox" at bounding box center [50, 93] width 7 height 7
checkbox input "true"
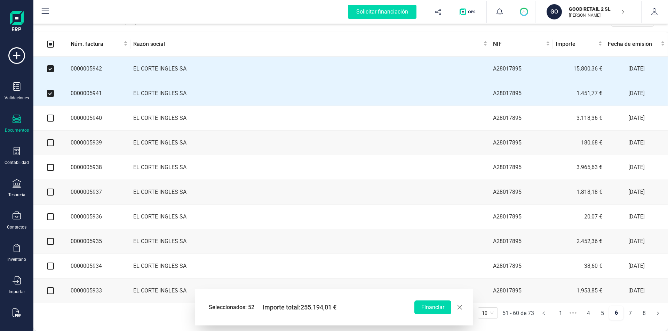
click at [49, 117] on input "checkbox" at bounding box center [50, 118] width 7 height 7
checkbox input "true"
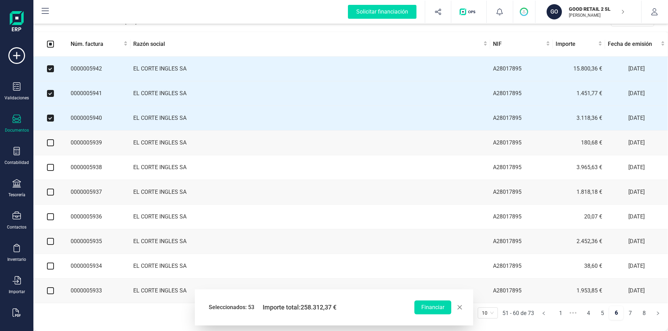
click at [50, 141] on input "checkbox" at bounding box center [50, 142] width 7 height 7
checkbox input "true"
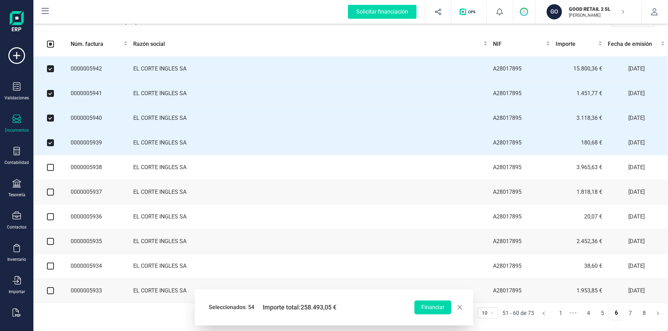
click at [50, 164] on input "checkbox" at bounding box center [50, 167] width 7 height 7
checkbox input "true"
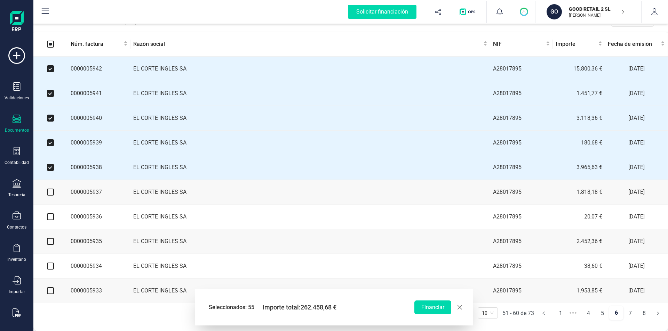
click at [52, 191] on input "checkbox" at bounding box center [50, 192] width 7 height 7
checkbox input "true"
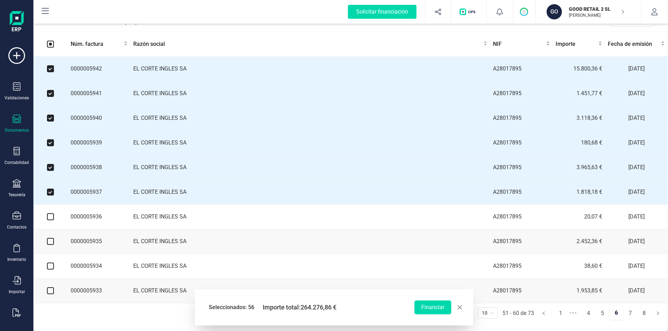
click at [49, 217] on input "checkbox" at bounding box center [50, 217] width 7 height 7
checkbox input "true"
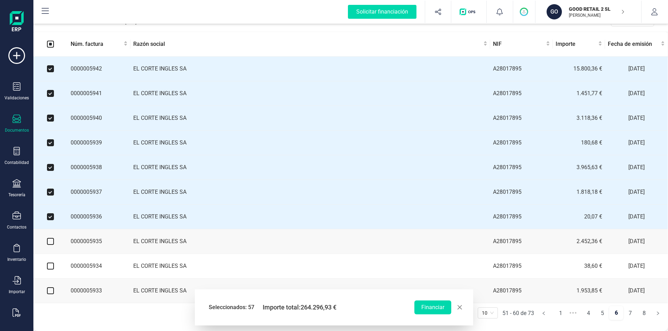
click at [53, 241] on input "checkbox" at bounding box center [50, 241] width 7 height 7
checkbox input "true"
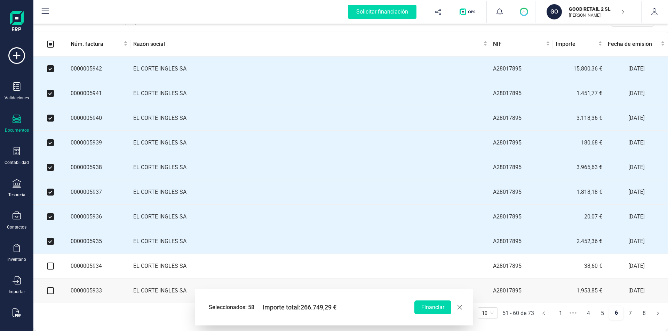
click at [52, 265] on input "checkbox" at bounding box center [50, 266] width 7 height 7
checkbox input "true"
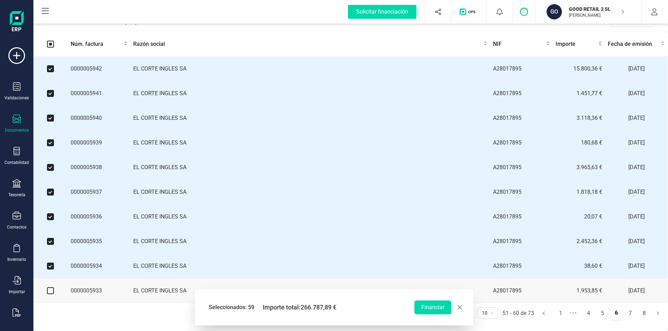
click at [51, 292] on input "checkbox" at bounding box center [50, 291] width 7 height 7
checkbox input "true"
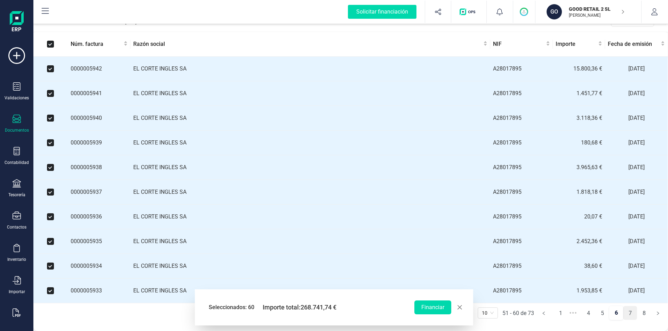
click at [631, 313] on link "7" at bounding box center [629, 314] width 13 height 14
checkbox input "false"
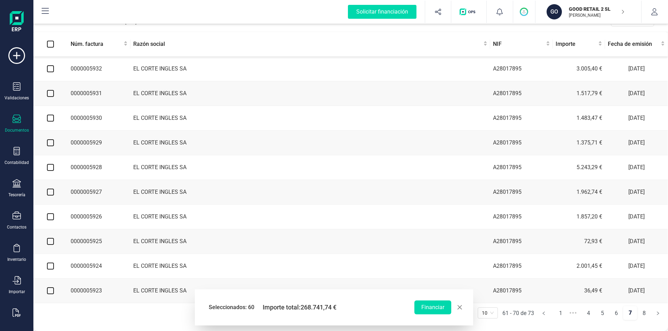
click at [51, 66] on input "checkbox" at bounding box center [50, 68] width 7 height 7
checkbox input "true"
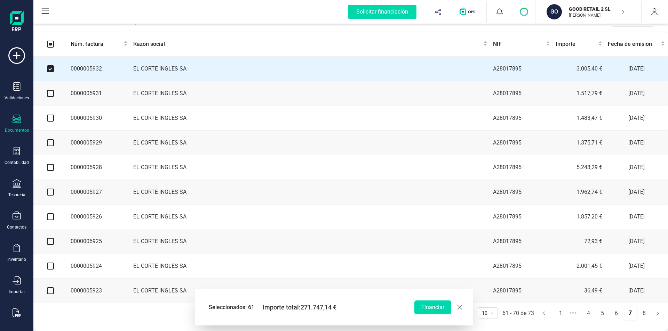
click at [50, 90] on input "checkbox" at bounding box center [50, 93] width 7 height 7
checkbox input "true"
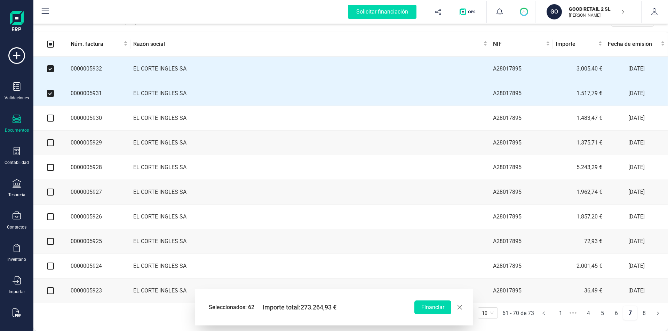
click at [48, 115] on input "checkbox" at bounding box center [50, 118] width 7 height 7
checkbox input "true"
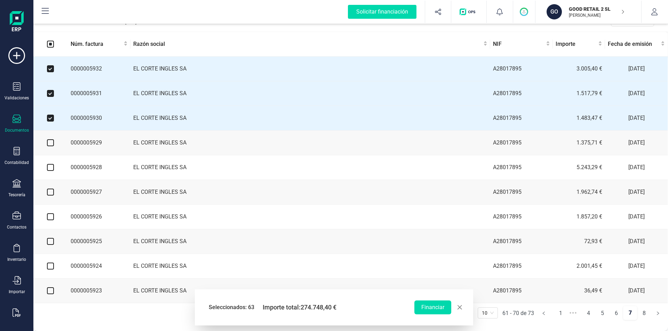
click at [52, 139] on input "checkbox" at bounding box center [50, 142] width 7 height 7
checkbox input "true"
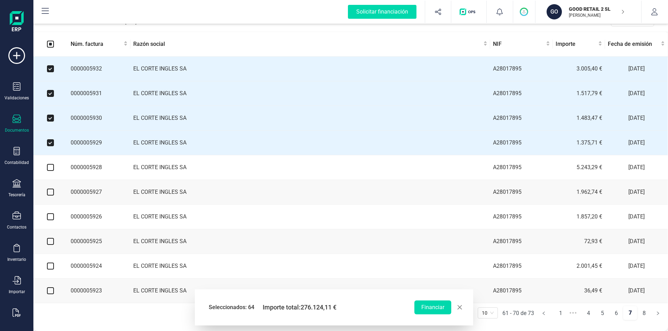
click at [51, 167] on input "checkbox" at bounding box center [50, 167] width 7 height 7
checkbox input "true"
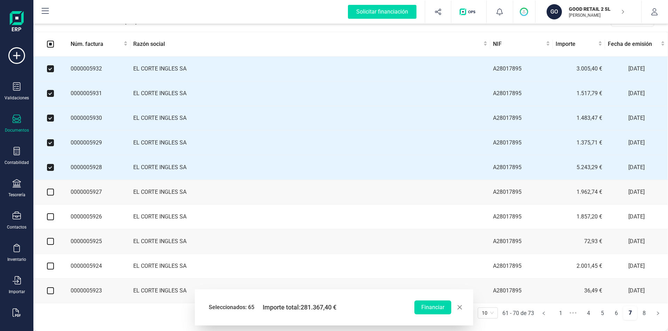
click at [51, 193] on input "checkbox" at bounding box center [50, 192] width 7 height 7
checkbox input "true"
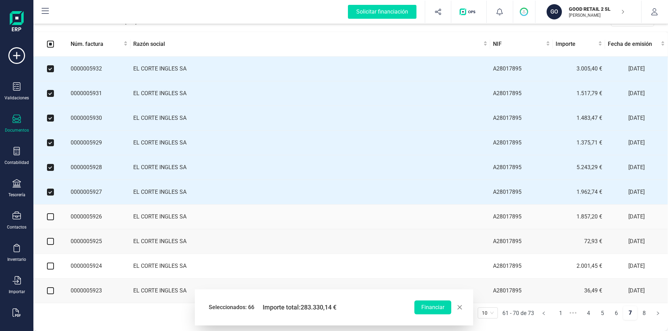
drag, startPoint x: 50, startPoint y: 217, endPoint x: 55, endPoint y: 229, distance: 12.9
click at [50, 218] on input "checkbox" at bounding box center [50, 217] width 7 height 7
checkbox input "true"
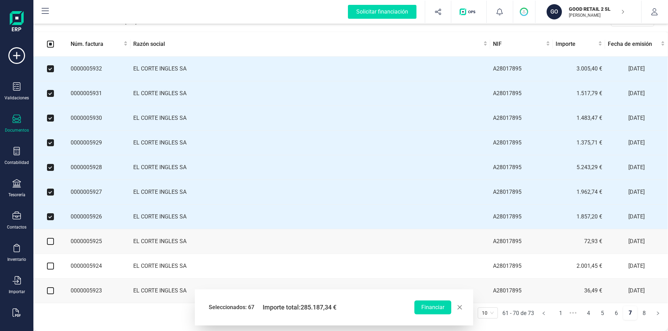
click at [47, 242] on input "checkbox" at bounding box center [50, 241] width 7 height 7
checkbox input "true"
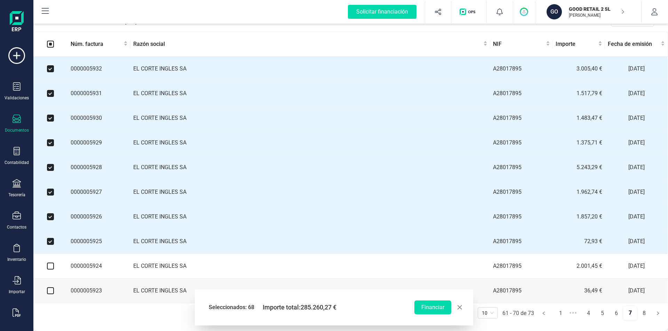
click at [51, 267] on input "checkbox" at bounding box center [50, 266] width 7 height 7
checkbox input "true"
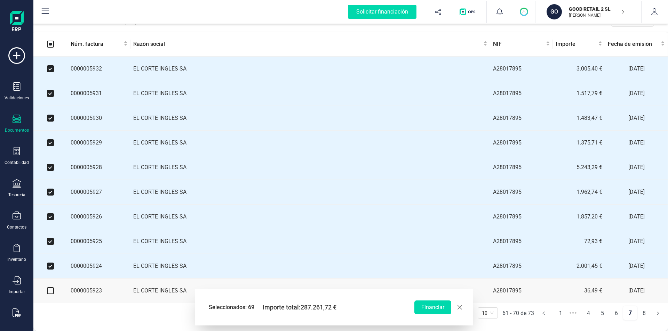
click at [50, 291] on input "checkbox" at bounding box center [50, 291] width 7 height 7
checkbox input "true"
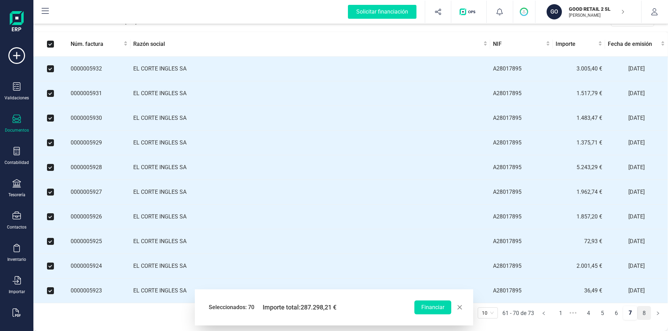
click at [642, 314] on link "8" at bounding box center [643, 314] width 13 height 14
checkbox input "false"
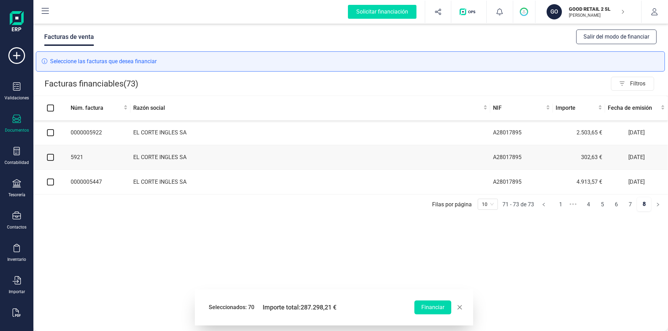
scroll to position [0, 0]
click at [52, 133] on input "checkbox" at bounding box center [50, 132] width 7 height 7
checkbox input "true"
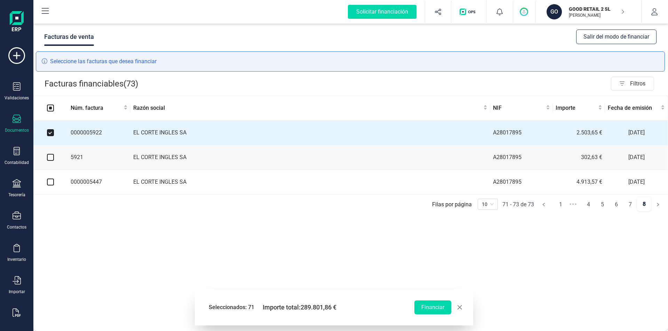
click at [48, 157] on input "checkbox" at bounding box center [50, 157] width 7 height 7
checkbox input "true"
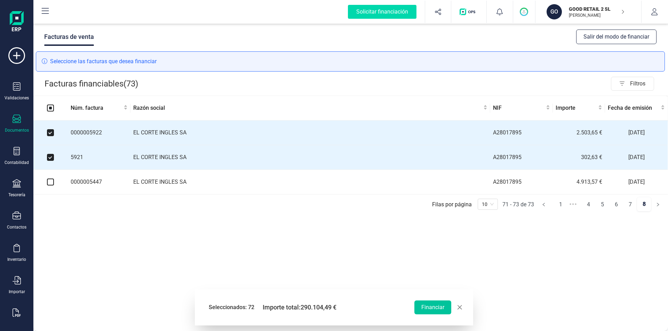
click at [440, 311] on button "Financiar" at bounding box center [432, 308] width 37 height 14
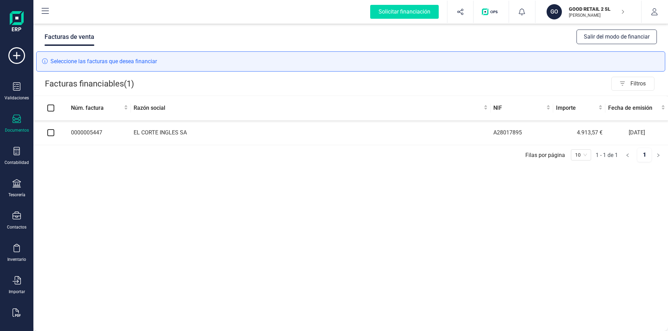
click at [491, 11] on img "button" at bounding box center [491, 11] width 18 height 7
